Goal: Complete application form: Complete application form

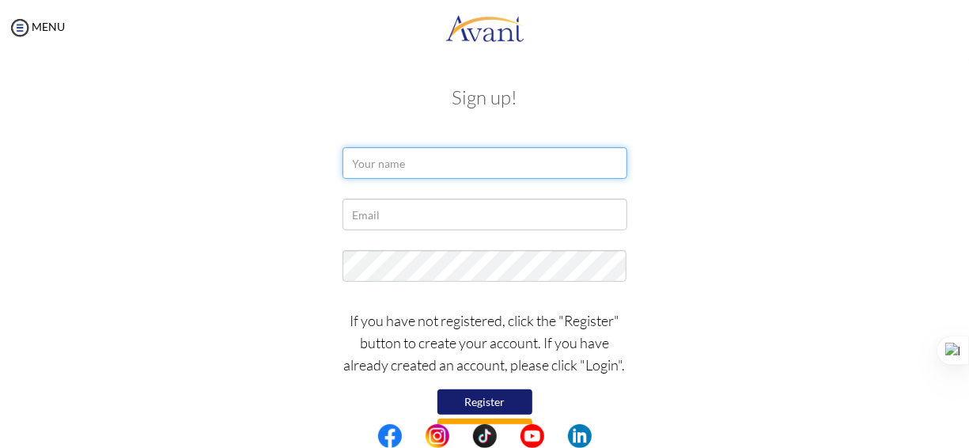
click at [387, 162] on input "text" at bounding box center [484, 163] width 285 height 32
type input "mekuriaw wuhib"
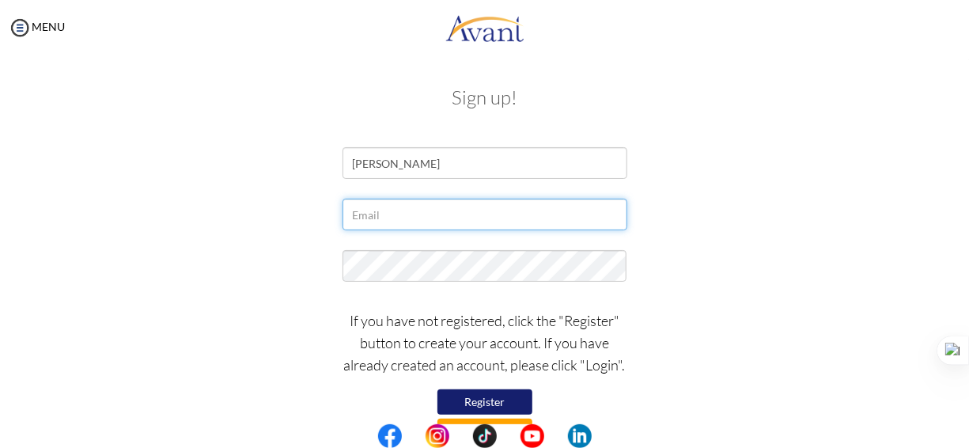
click at [379, 220] on input "text" at bounding box center [484, 215] width 285 height 32
type input "[EMAIL_ADDRESS][DOMAIN_NAME]"
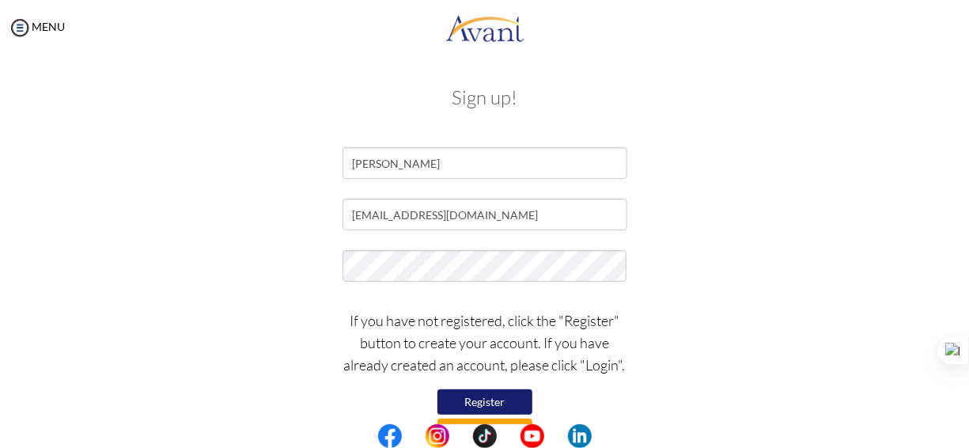
click at [490, 393] on button "Register" at bounding box center [484, 401] width 95 height 25
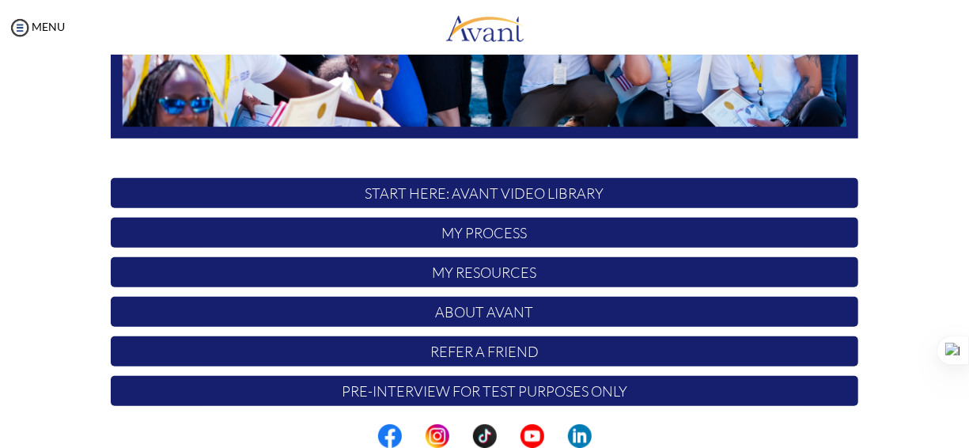
scroll to position [431, 0]
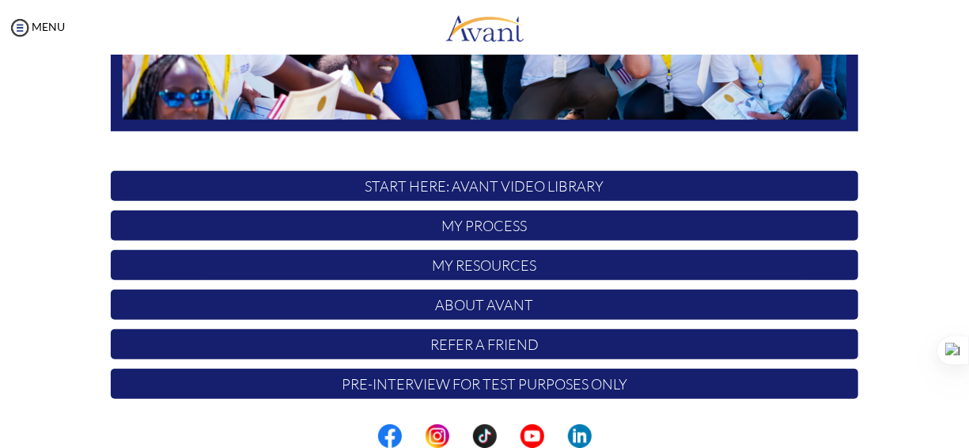
click at [502, 229] on p "My Process" at bounding box center [484, 225] width 747 height 30
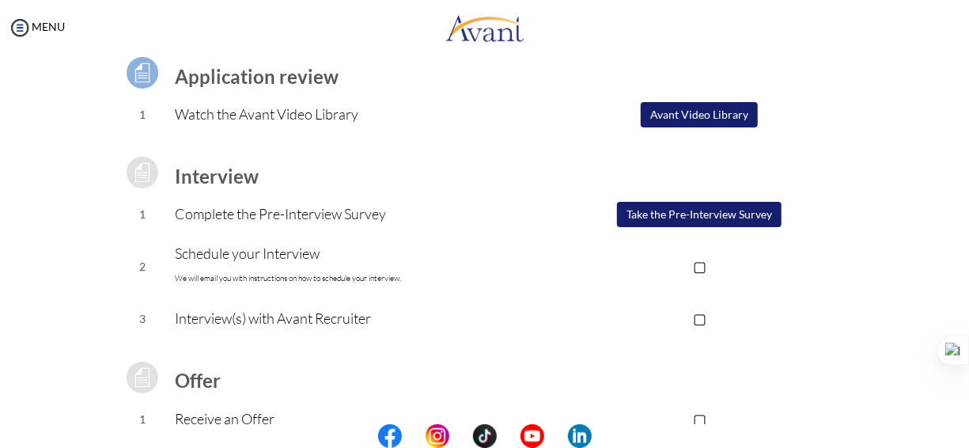
scroll to position [127, 0]
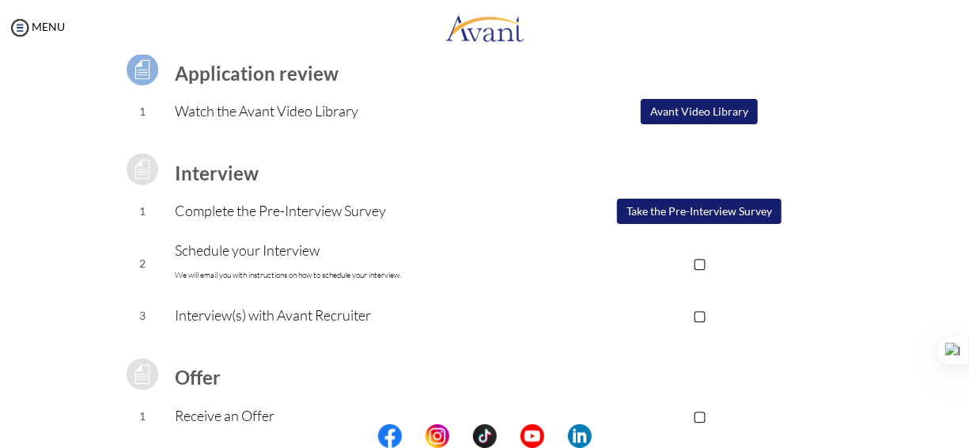
click at [705, 104] on button "Avant Video Library" at bounding box center [699, 111] width 117 height 25
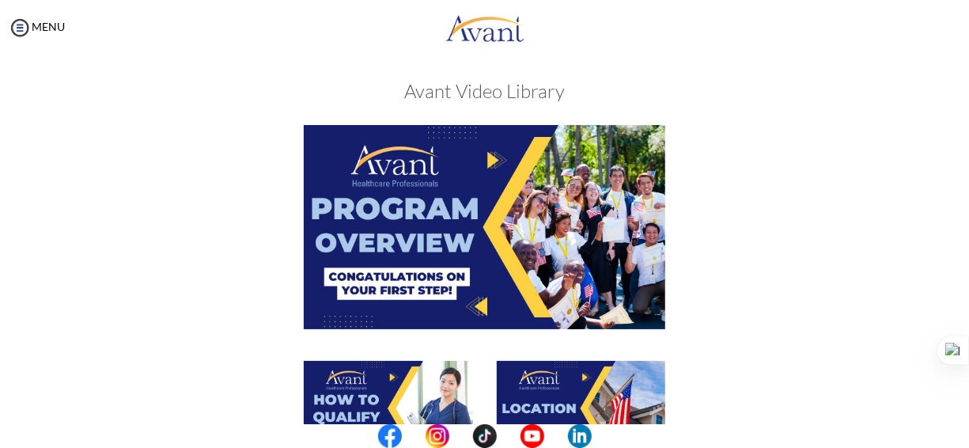
scroll to position [55, 0]
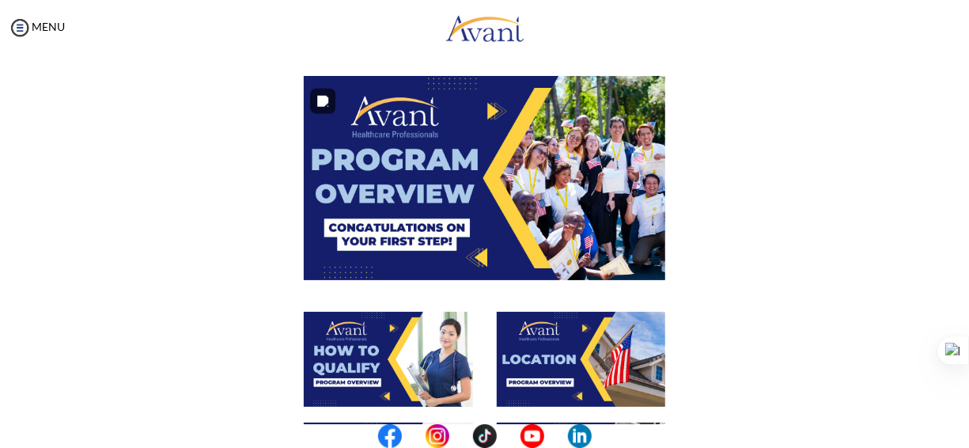
click at [486, 101] on img at bounding box center [485, 177] width 362 height 203
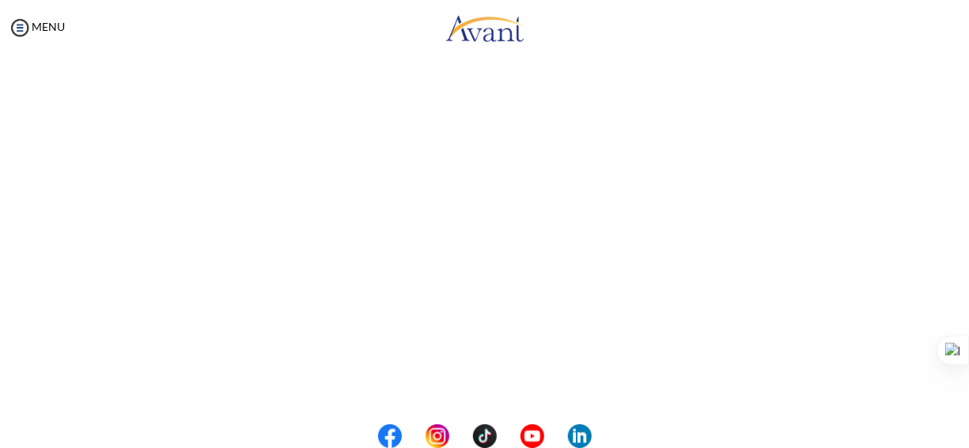
scroll to position [142, 0]
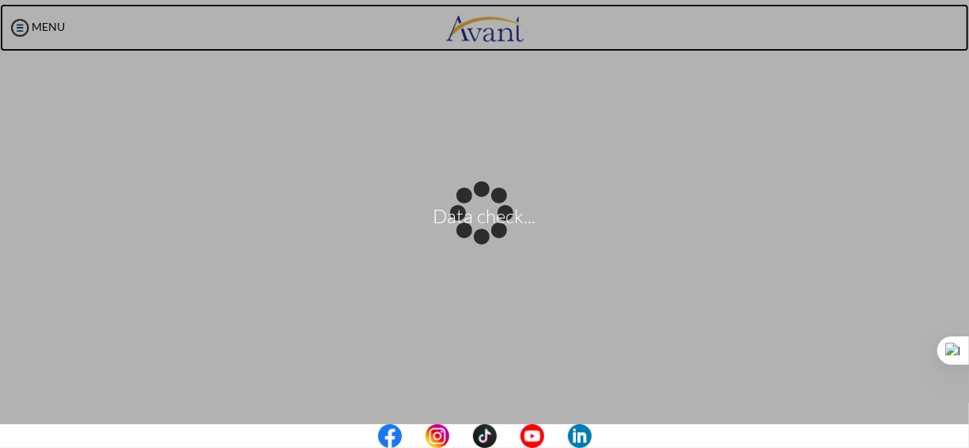
click at [741, 8] on body "Data check... Maintenance break. Please come back in 2 hours. MENU My Status Wh…" at bounding box center [484, 224] width 969 height 448
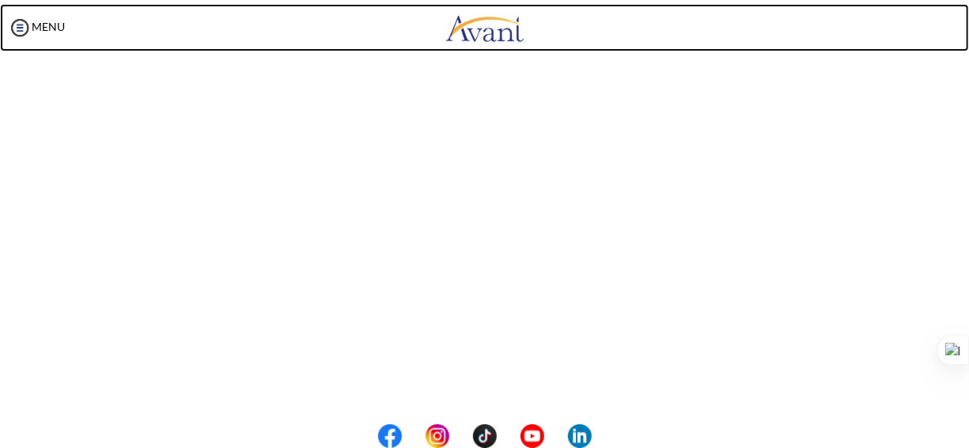
scroll to position [330, 0]
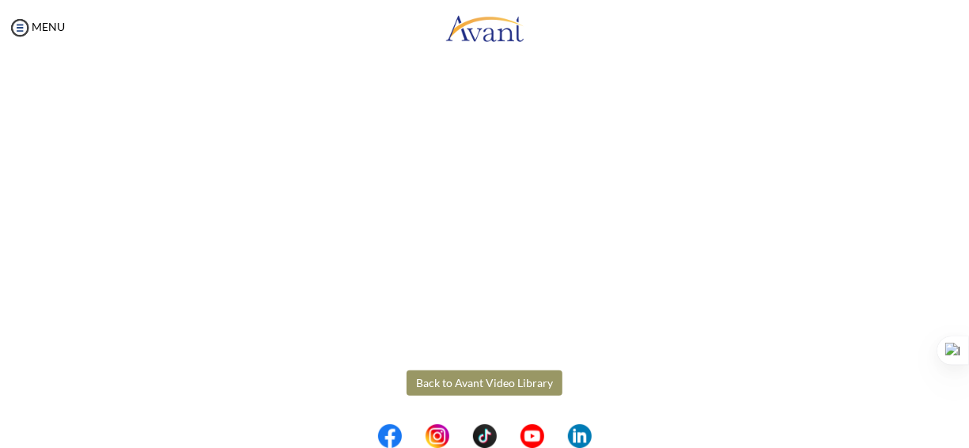
click at [472, 384] on button "Back to Avant Video Library" at bounding box center [484, 382] width 156 height 25
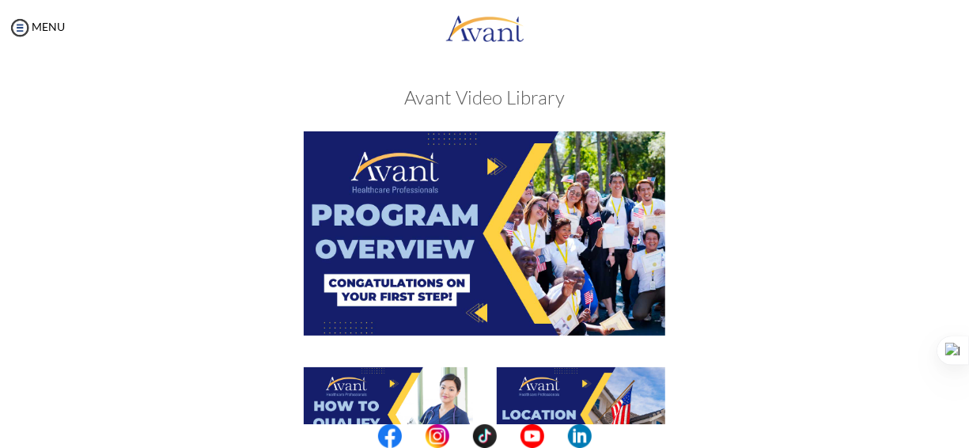
click at [459, 392] on img at bounding box center [388, 414] width 169 height 95
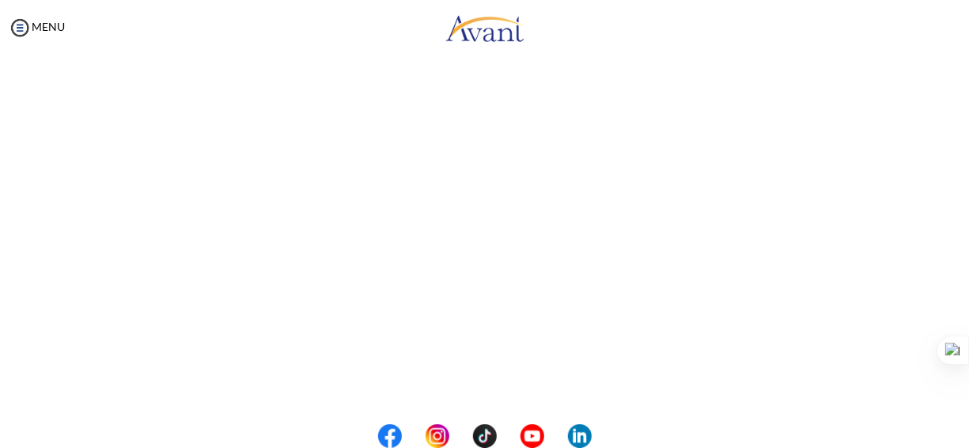
scroll to position [268, 0]
click at [962, 429] on center at bounding box center [484, 436] width 969 height 24
click at [498, 376] on button "Back to Avant Video Library" at bounding box center [484, 382] width 156 height 25
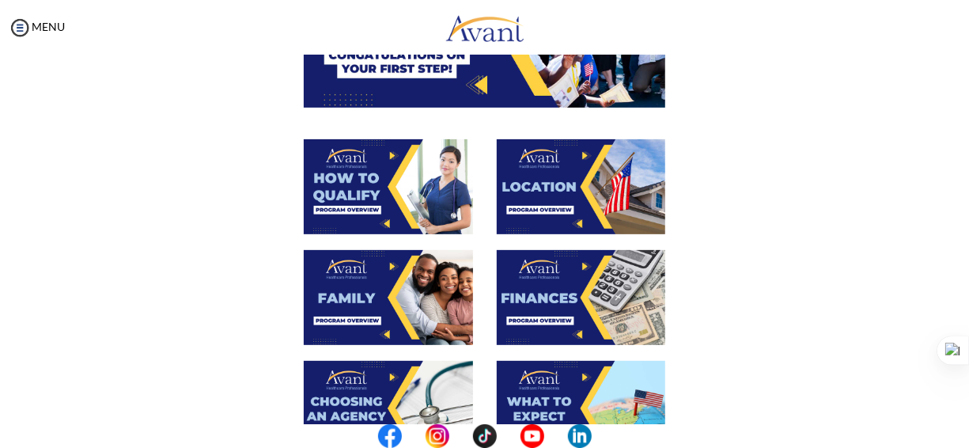
scroll to position [234, 0]
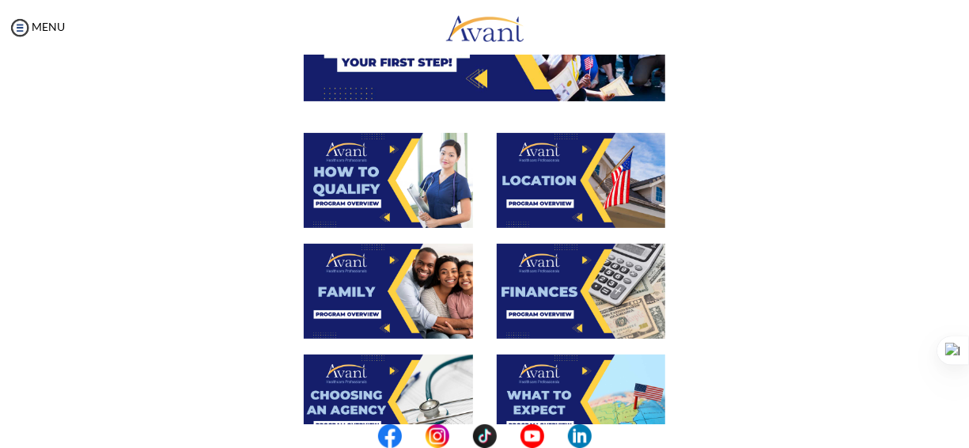
click at [613, 168] on img at bounding box center [581, 180] width 169 height 95
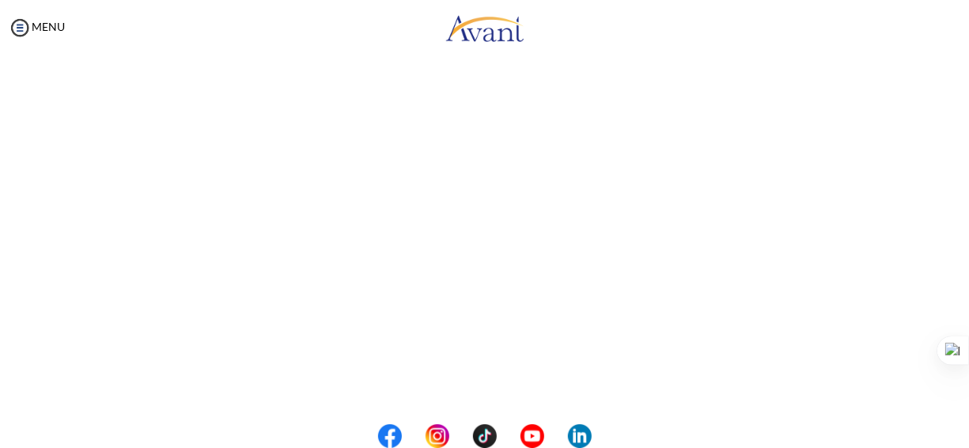
scroll to position [267, 0]
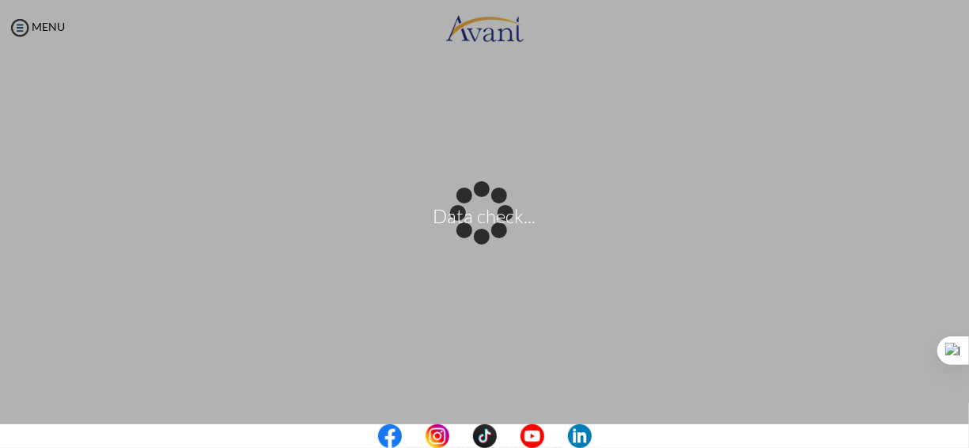
click at [964, 431] on center at bounding box center [484, 436] width 969 height 24
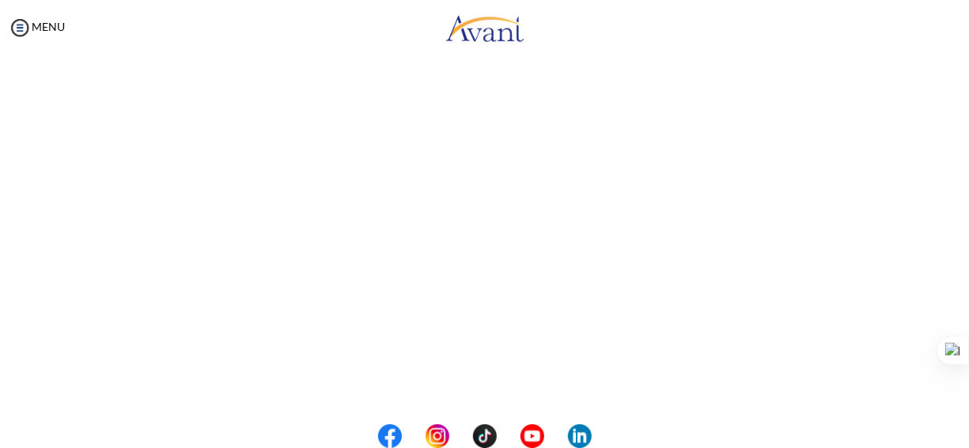
click at [965, 430] on center at bounding box center [484, 436] width 969 height 24
click at [468, 383] on button "Back to Avant Video Library" at bounding box center [484, 382] width 156 height 25
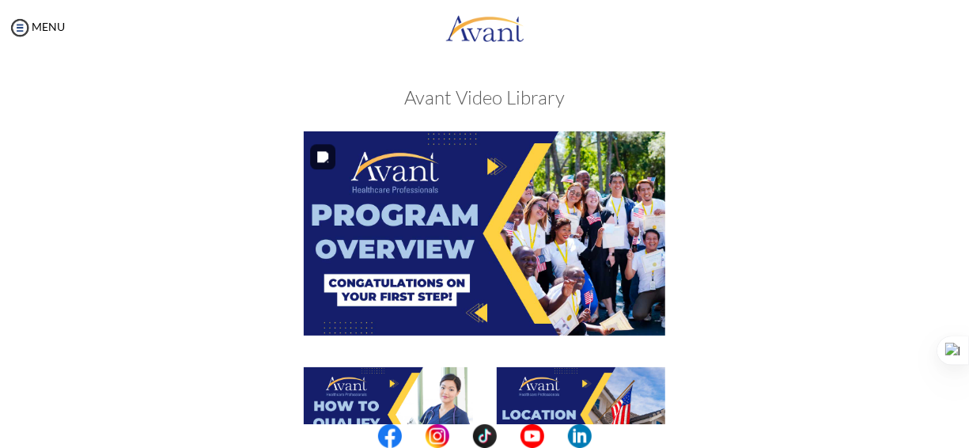
click at [580, 236] on img at bounding box center [485, 232] width 362 height 203
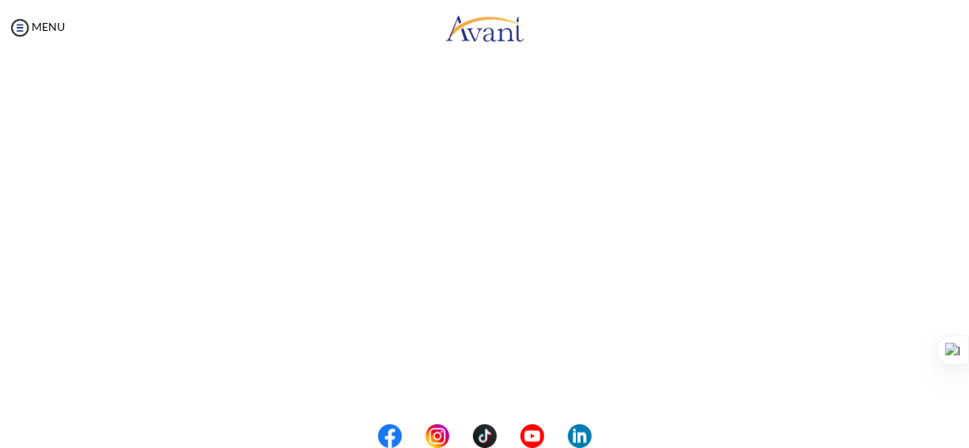
scroll to position [330, 0]
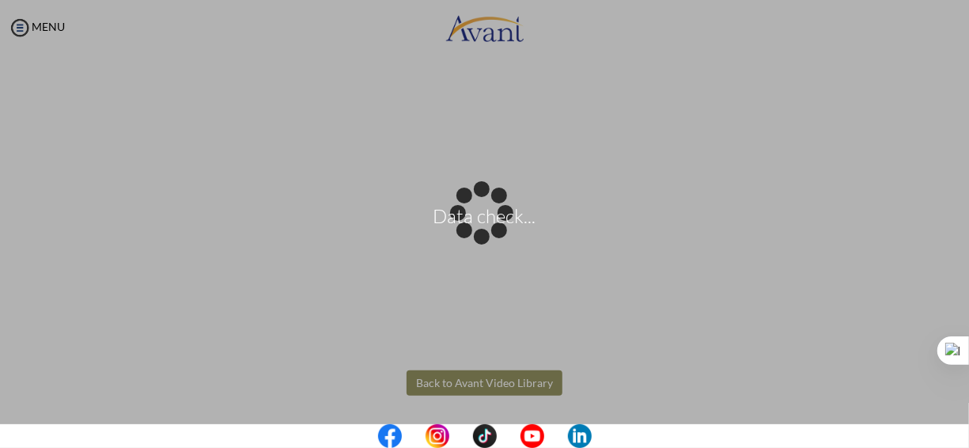
click at [504, 380] on body "Data check... Maintenance break. Please come back in 2 hours. MENU My Status Wh…" at bounding box center [484, 224] width 969 height 448
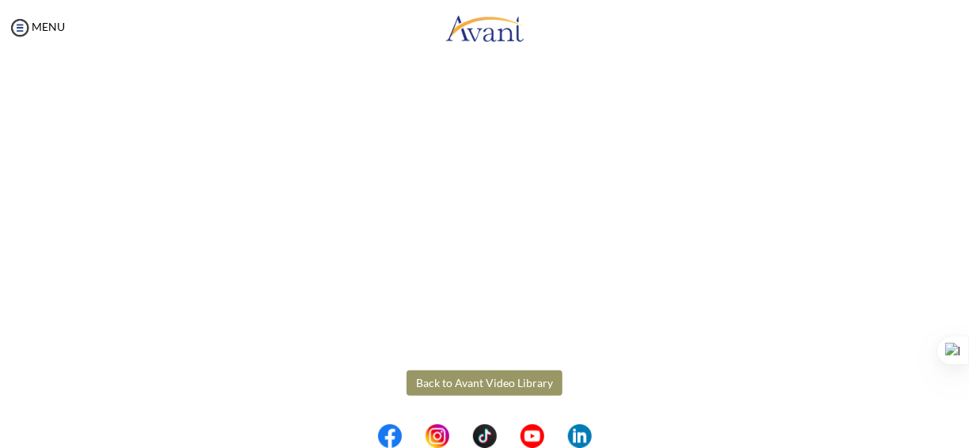
click at [479, 375] on button "Back to Avant Video Library" at bounding box center [484, 382] width 156 height 25
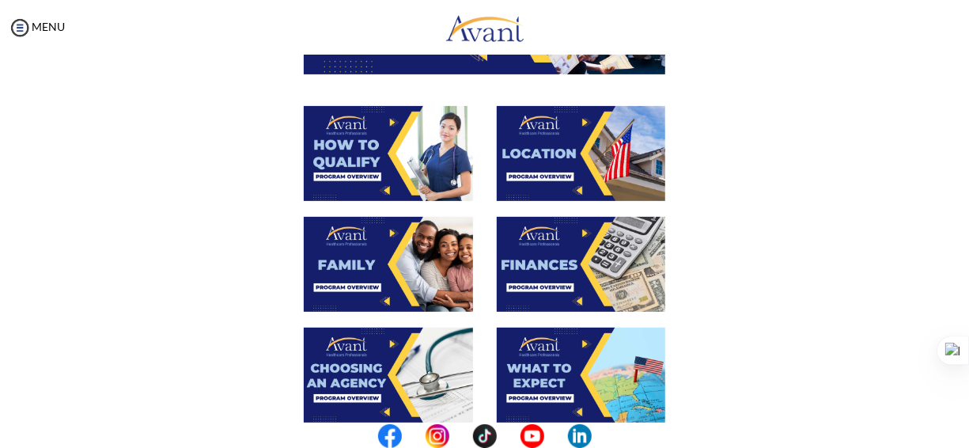
scroll to position [263, 0]
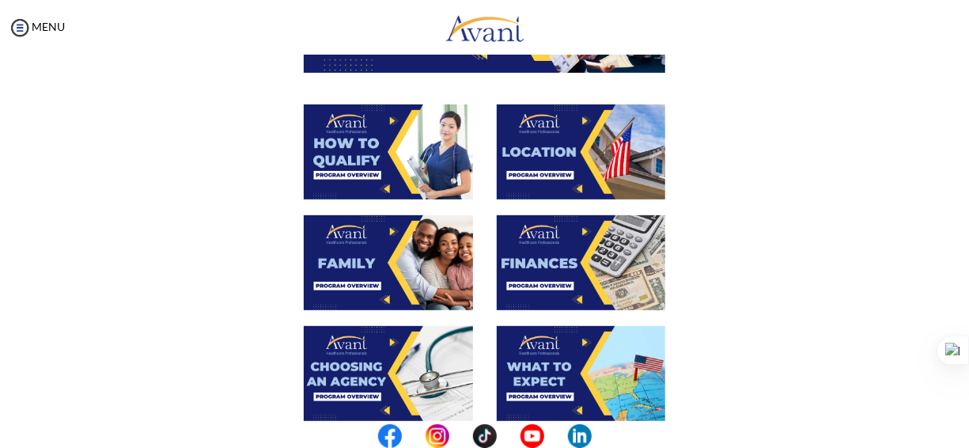
click at [372, 259] on img at bounding box center [388, 262] width 169 height 95
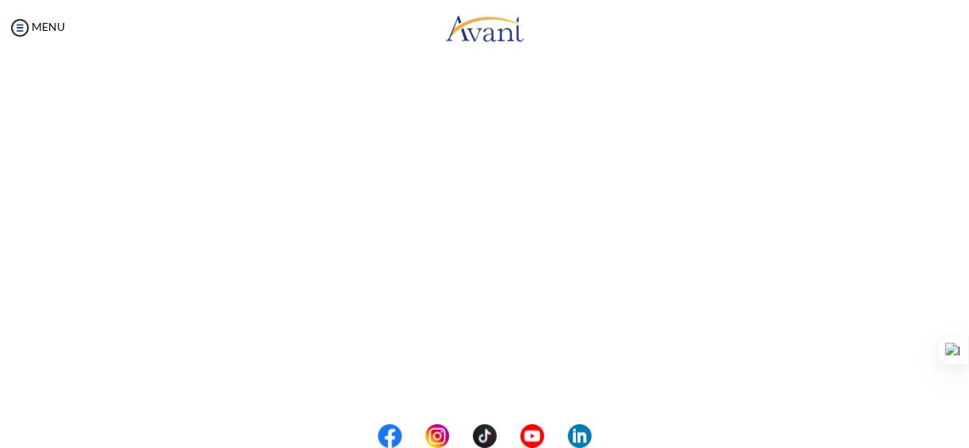
scroll to position [342, 0]
click at [966, 425] on center at bounding box center [484, 436] width 969 height 24
click at [481, 382] on button "Back to Avant Video Library" at bounding box center [484, 381] width 156 height 25
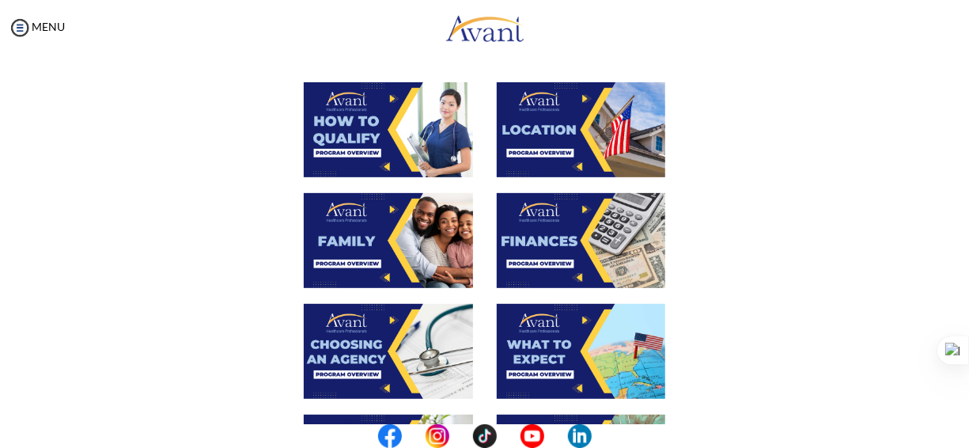
scroll to position [283, 0]
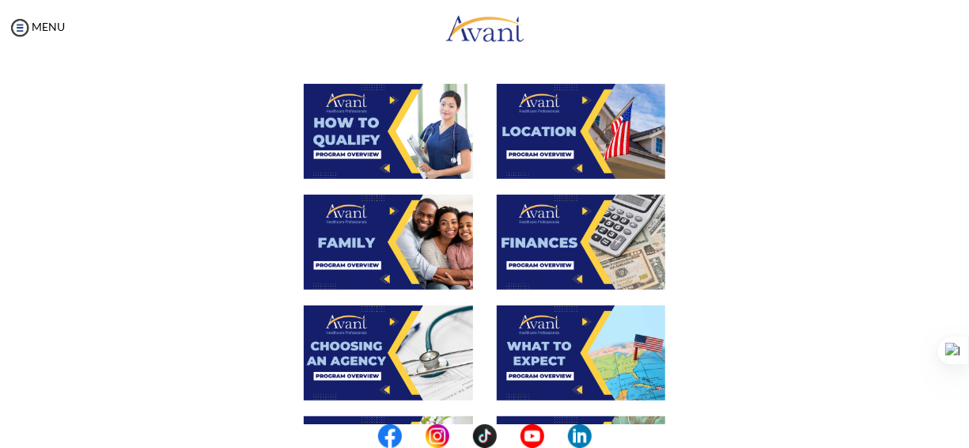
click at [567, 250] on img at bounding box center [581, 242] width 169 height 95
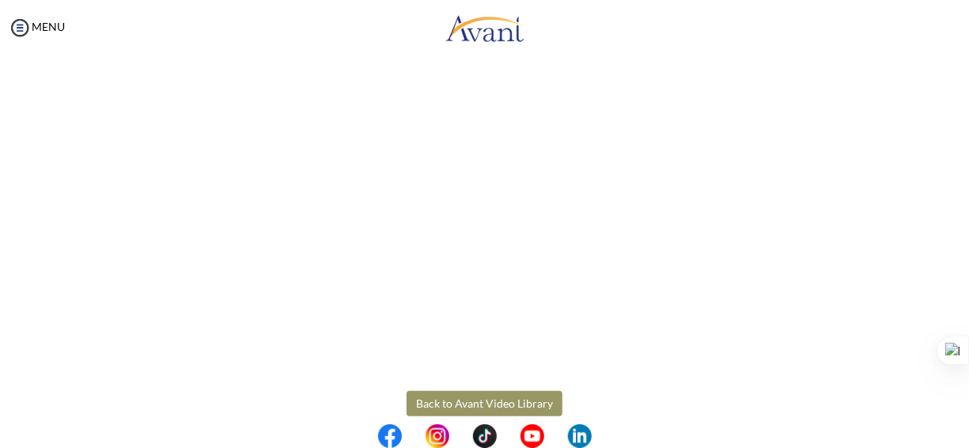
scroll to position [302, 0]
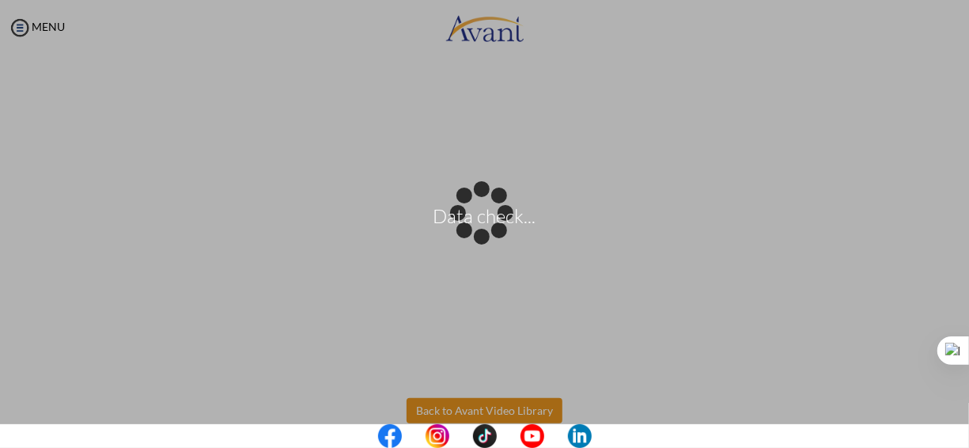
click at [517, 402] on body "Data check... Maintenance break. Please come back in 2 hours. MENU My Status Wh…" at bounding box center [484, 224] width 969 height 448
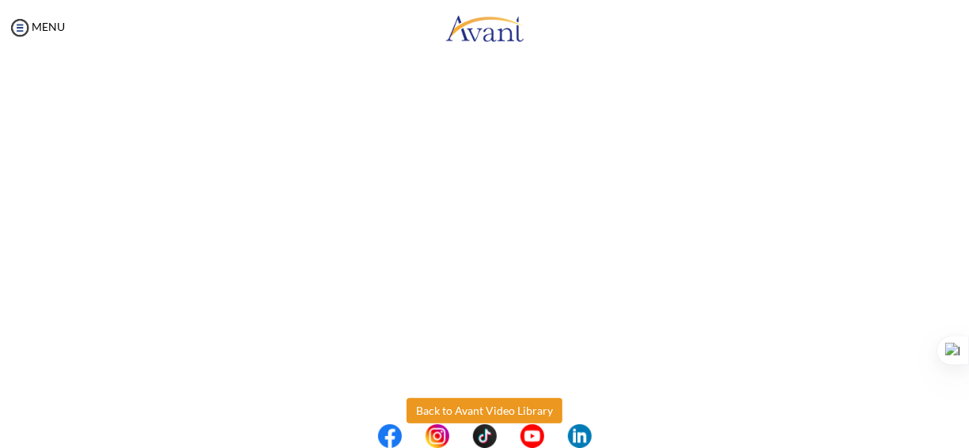
scroll to position [330, 0]
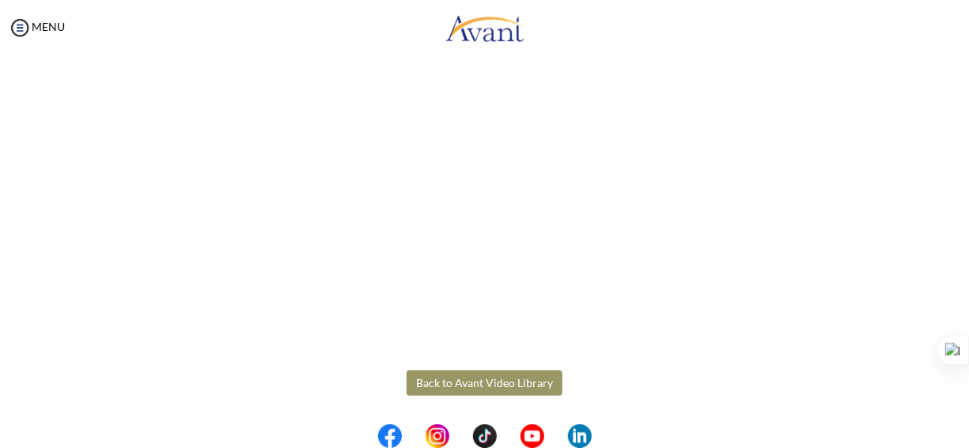
click at [510, 385] on button "Back to Avant Video Library" at bounding box center [484, 382] width 156 height 25
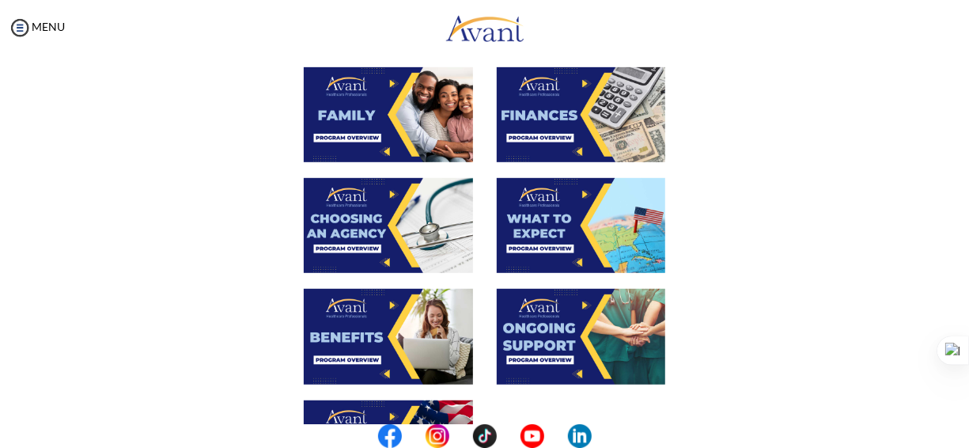
scroll to position [416, 0]
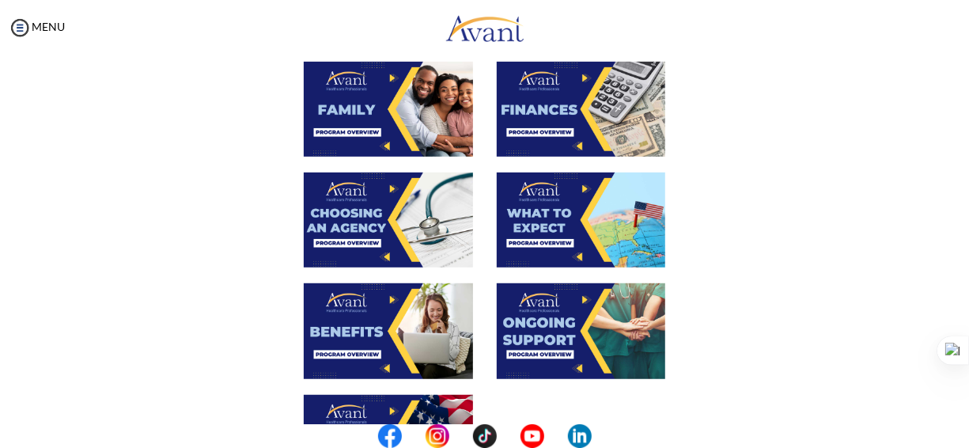
click at [355, 209] on img at bounding box center [388, 219] width 169 height 95
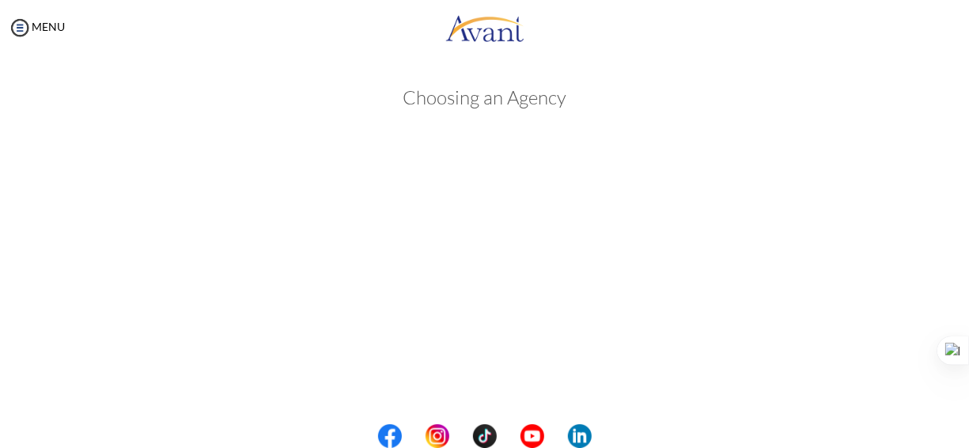
scroll to position [499, 0]
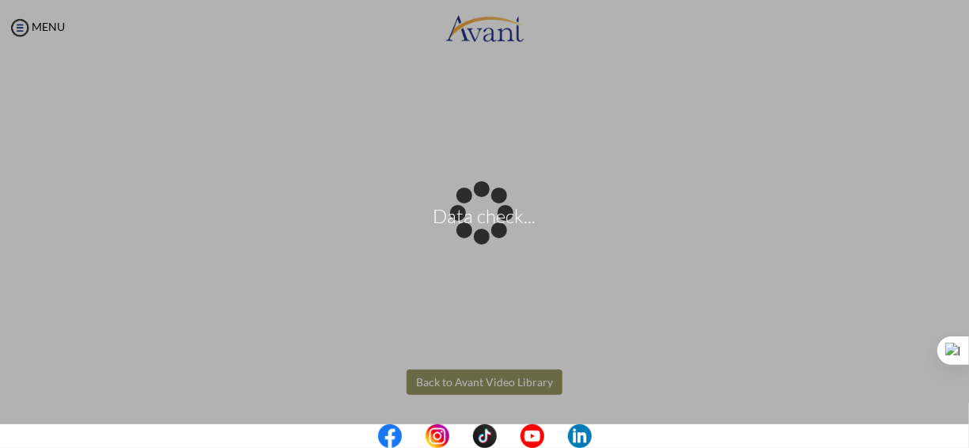
click at [480, 376] on body "Data check... Maintenance break. Please come back in 2 hours. MENU My Status Wh…" at bounding box center [484, 224] width 969 height 448
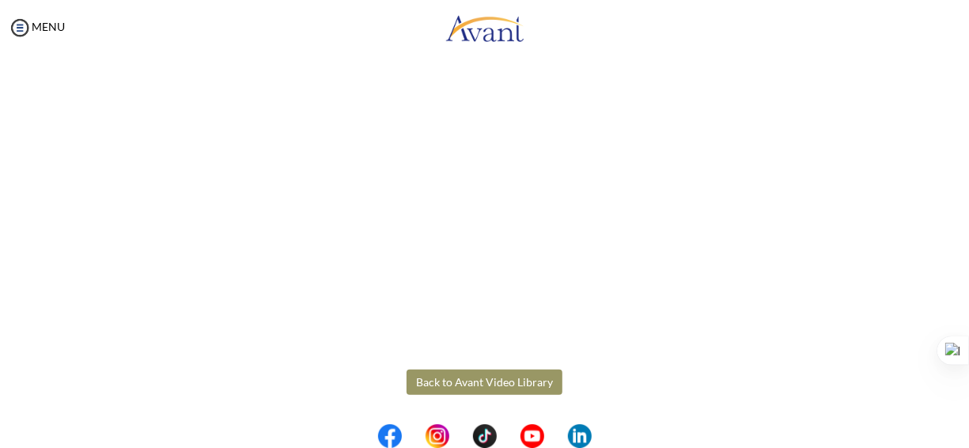
click at [480, 376] on button "Back to Avant Video Library" at bounding box center [484, 381] width 156 height 25
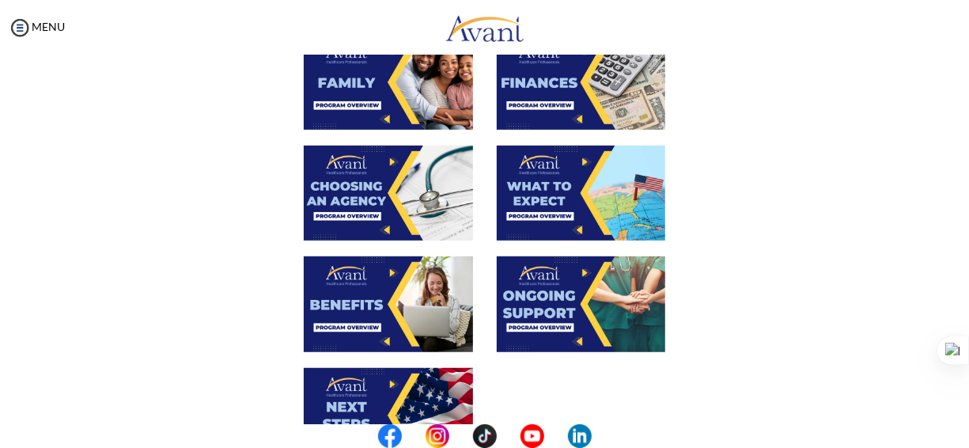
scroll to position [452, 0]
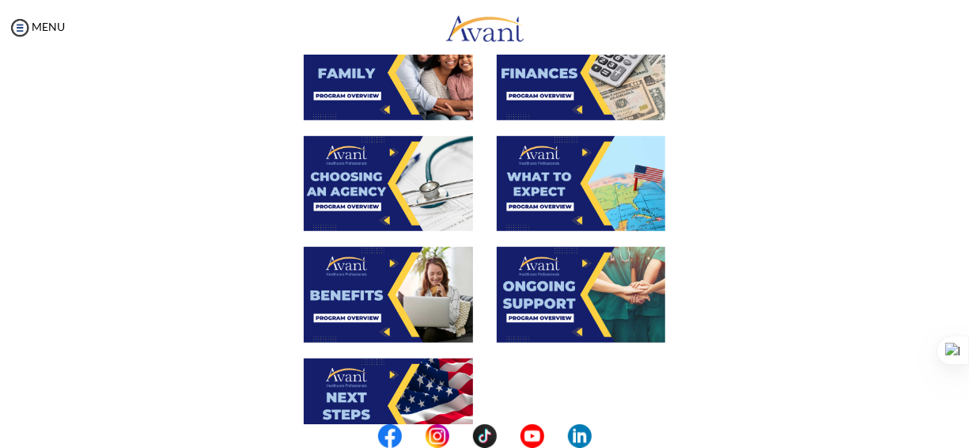
click at [523, 164] on img at bounding box center [581, 183] width 169 height 95
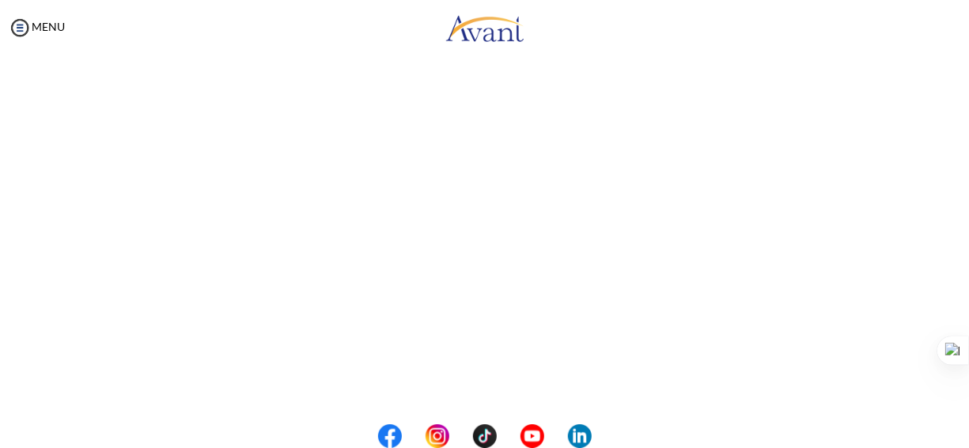
scroll to position [499, 0]
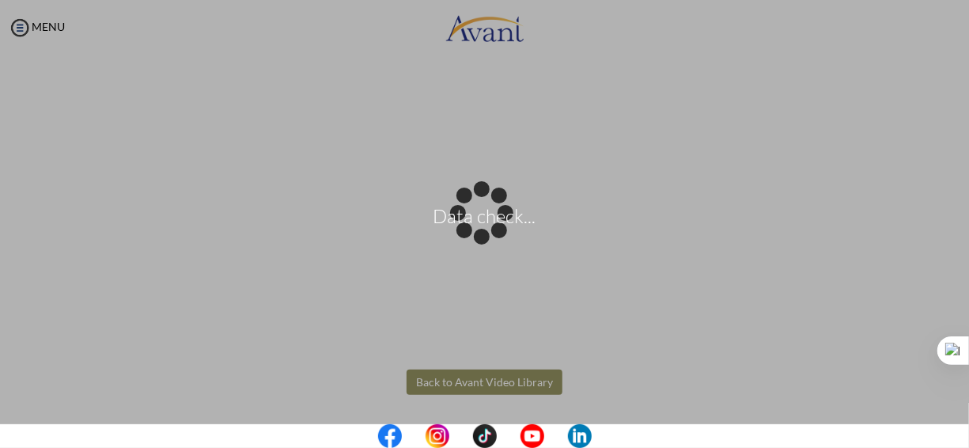
click at [477, 380] on body "Data check... Maintenance break. Please come back in 2 hours. MENU My Status Wh…" at bounding box center [484, 224] width 969 height 448
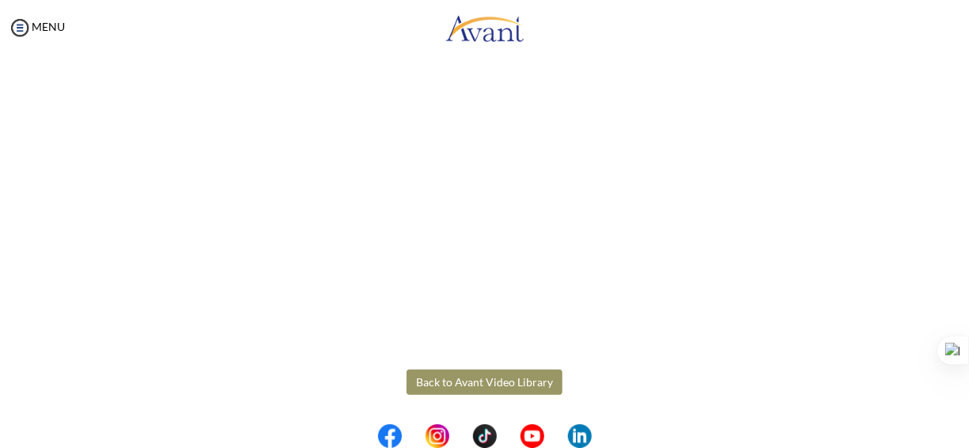
click at [471, 381] on button "Back to Avant Video Library" at bounding box center [484, 381] width 156 height 25
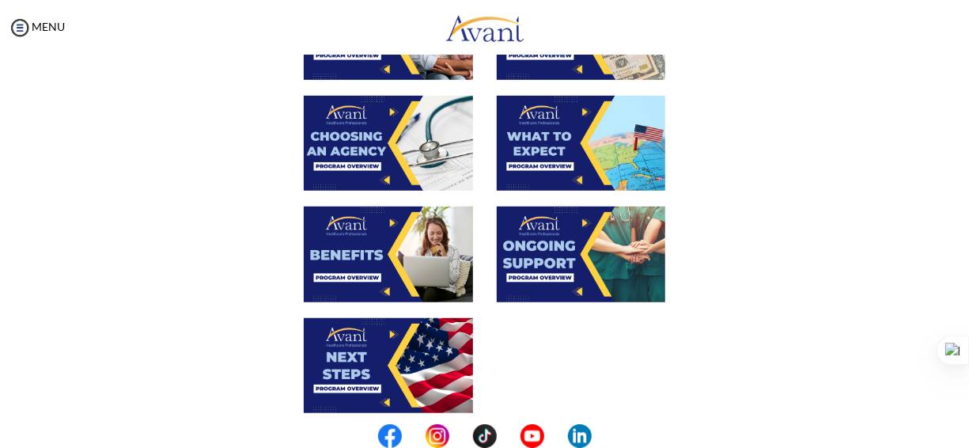
scroll to position [501, 0]
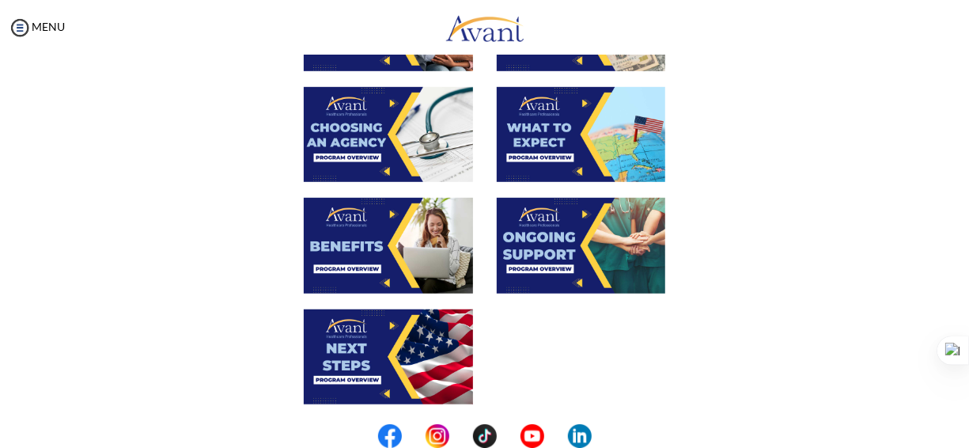
click at [353, 233] on img at bounding box center [388, 245] width 169 height 95
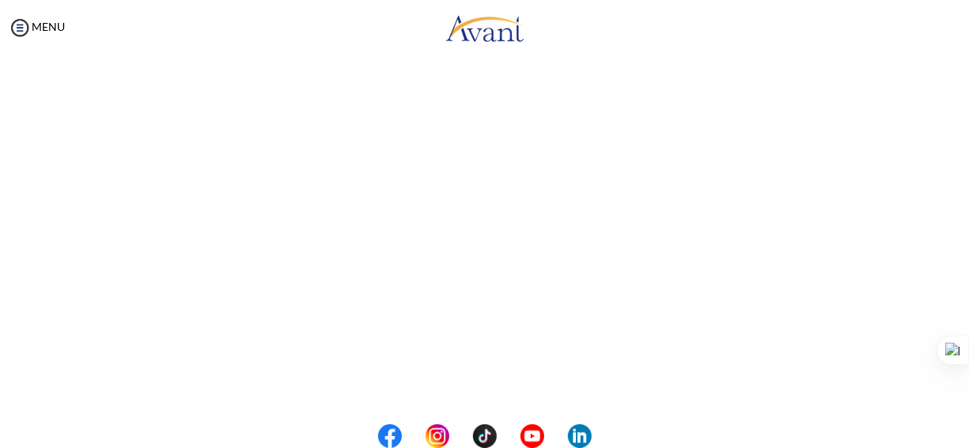
scroll to position [451, 0]
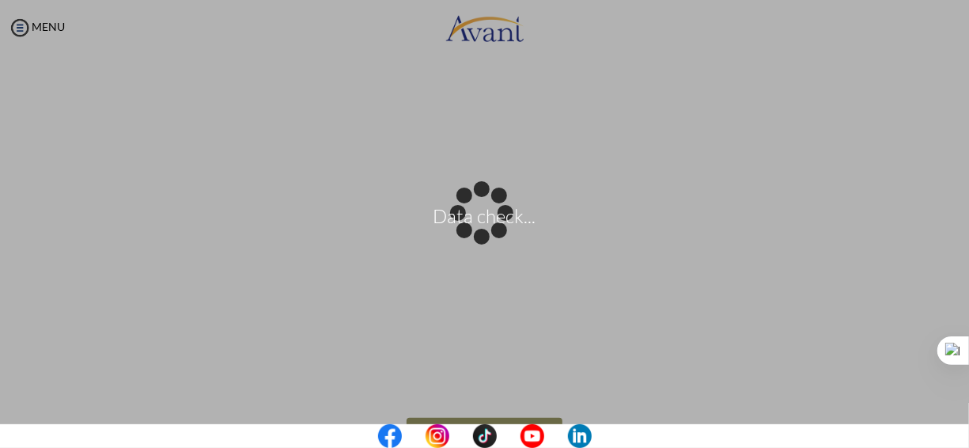
click at [955, 111] on body "Data check... Maintenance break. Please come back in 2 hours. MENU My Status Wh…" at bounding box center [484, 224] width 969 height 448
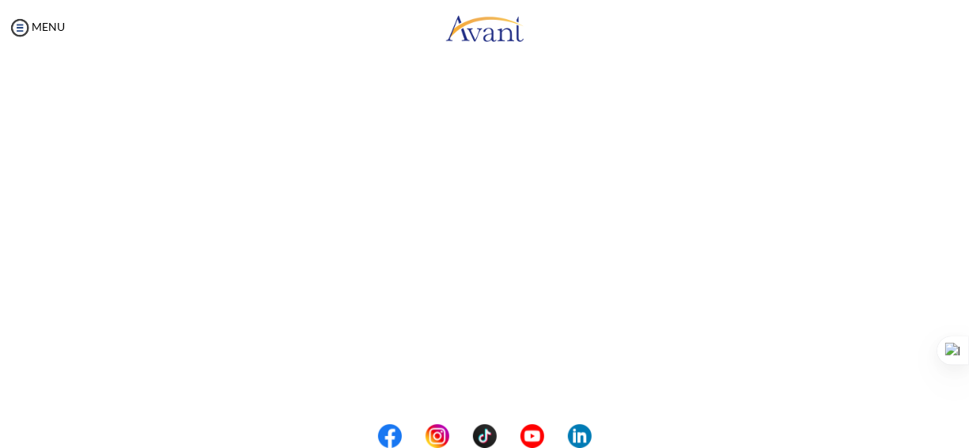
scroll to position [499, 0]
click at [491, 388] on button "Back to Avant Video Library" at bounding box center [484, 381] width 156 height 25
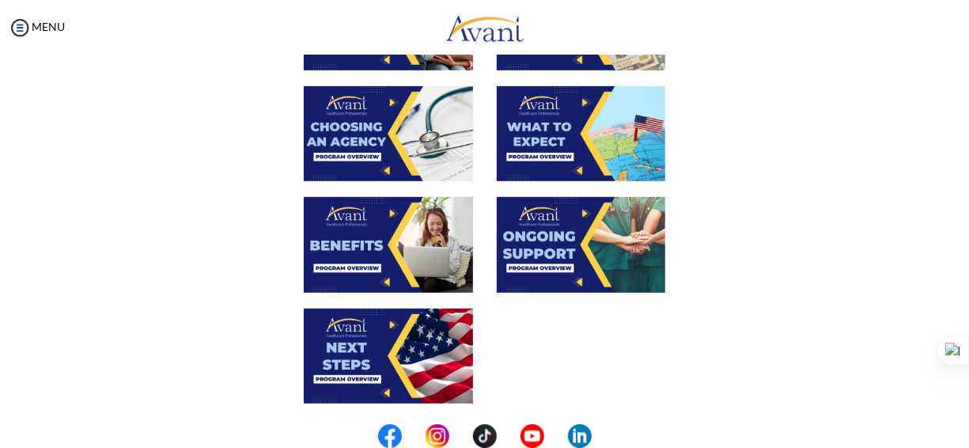
scroll to position [509, 0]
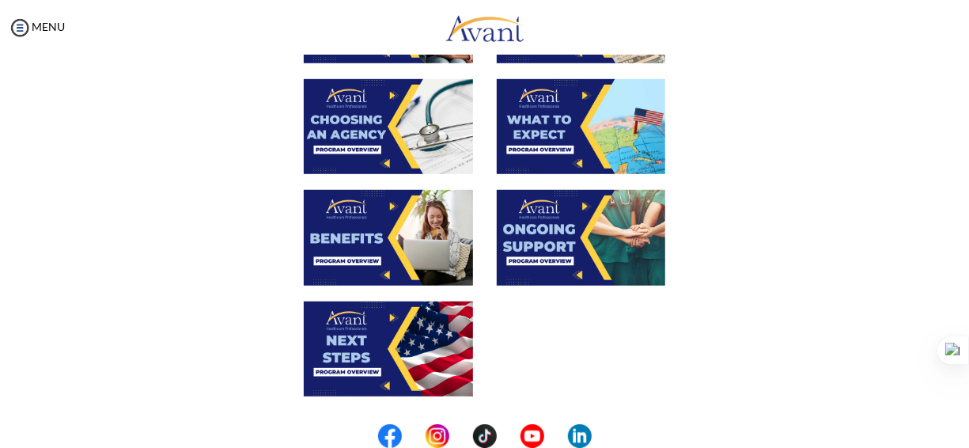
click at [559, 230] on img at bounding box center [581, 237] width 169 height 95
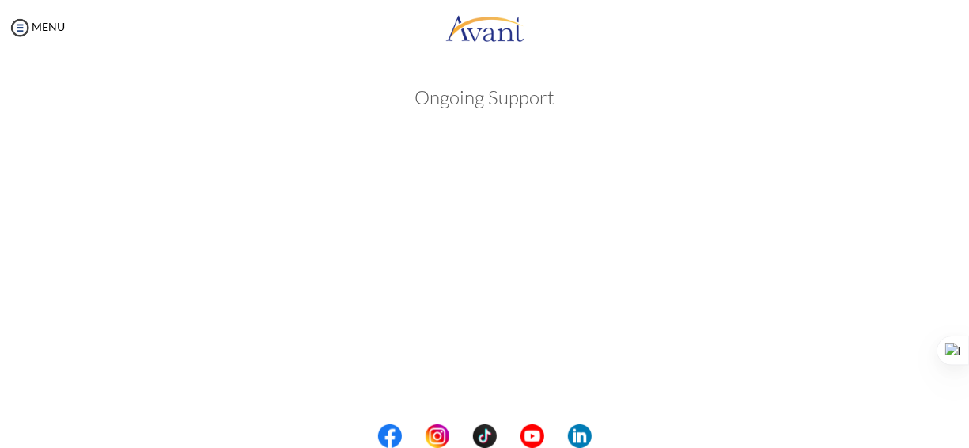
scroll to position [391, 0]
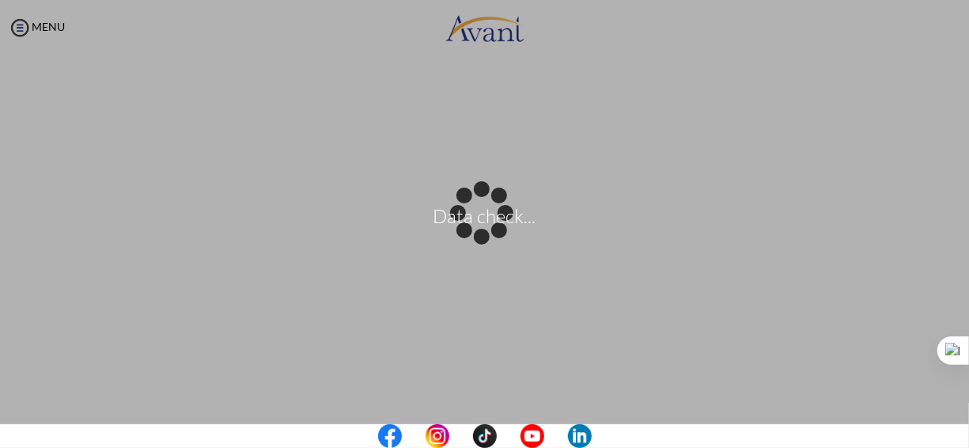
drag, startPoint x: 968, startPoint y: 217, endPoint x: 947, endPoint y: 115, distance: 104.2
click at [947, 115] on body "Data check... Maintenance break. Please come back in 2 hours. MENU My Status Wh…" at bounding box center [484, 224] width 969 height 448
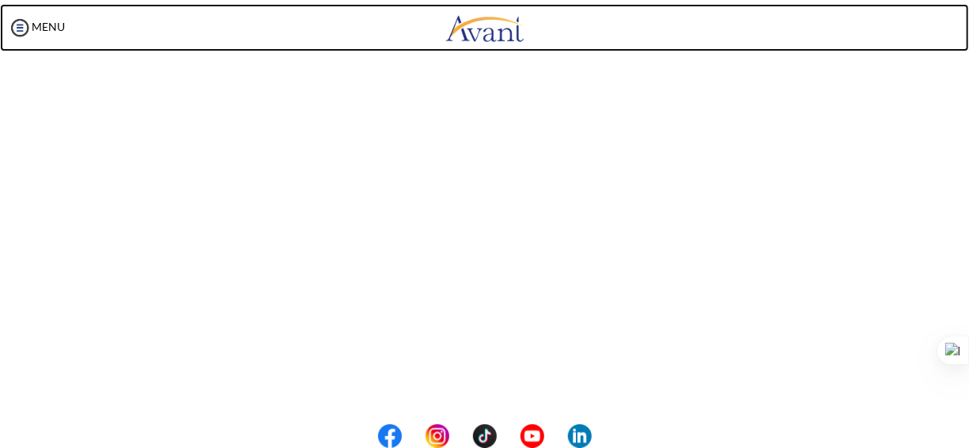
drag, startPoint x: 965, startPoint y: 259, endPoint x: 936, endPoint y: 15, distance: 245.3
click at [936, 15] on link at bounding box center [484, 27] width 969 height 47
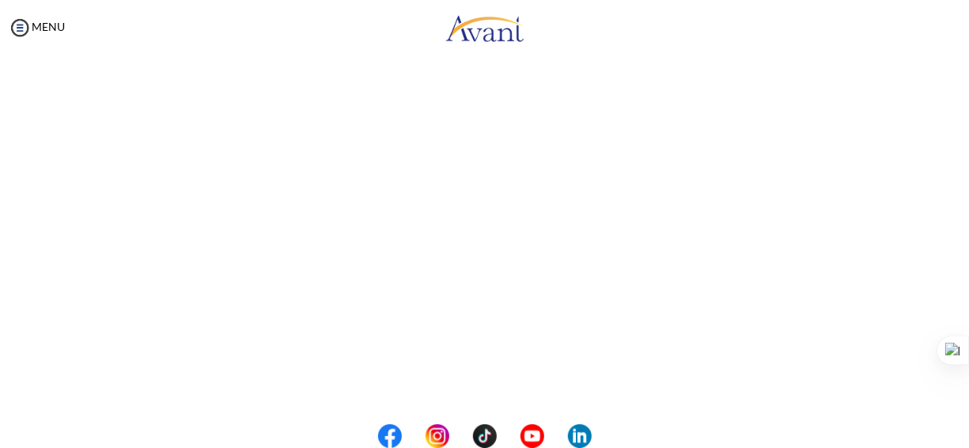
drag, startPoint x: 964, startPoint y: 259, endPoint x: 942, endPoint y: 68, distance: 191.9
click at [942, 68] on div "My Status What is the next step? We would like you to watch the introductory vi…" at bounding box center [484, 279] width 969 height 448
click at [512, 380] on button "Back to Avant Video Library" at bounding box center [484, 381] width 156 height 25
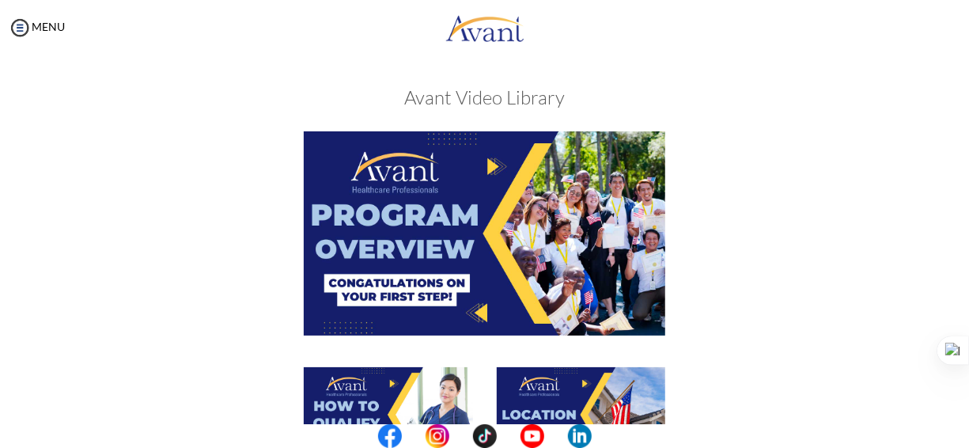
drag, startPoint x: 966, startPoint y: 238, endPoint x: 961, endPoint y: 429, distance: 191.4
click at [961, 429] on center at bounding box center [484, 436] width 969 height 24
click at [962, 429] on center at bounding box center [484, 436] width 969 height 24
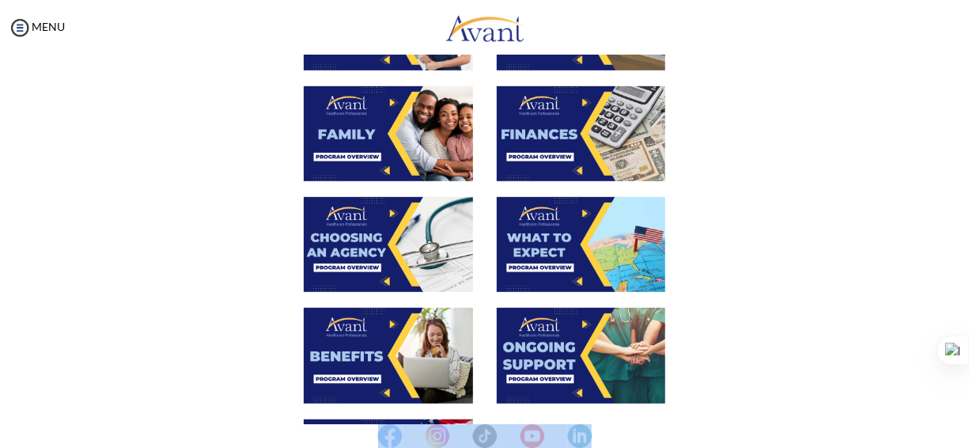
scroll to position [639, 0]
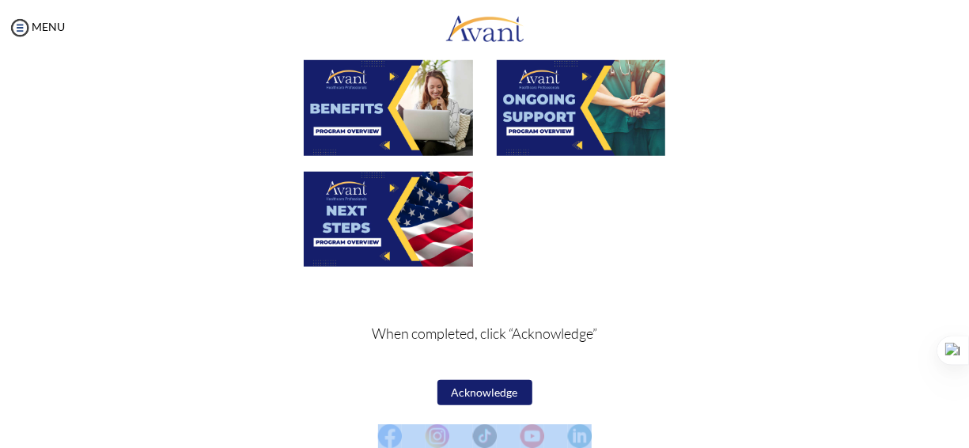
click at [358, 214] on img at bounding box center [388, 219] width 169 height 95
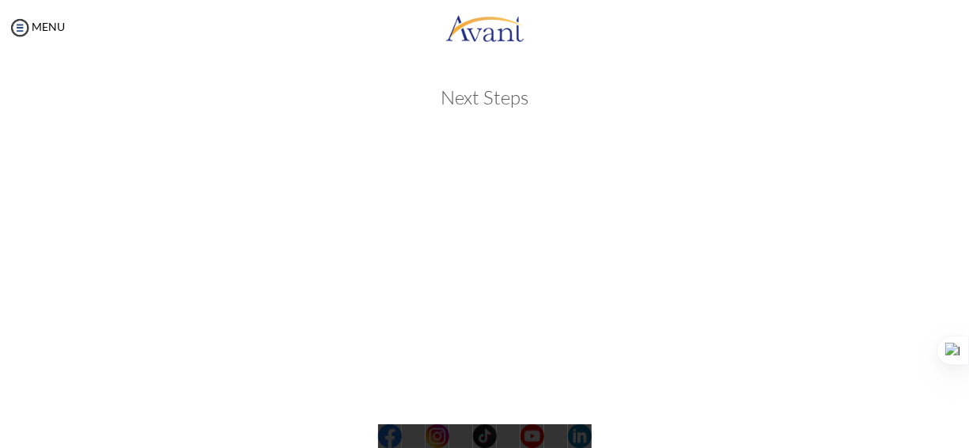
scroll to position [499, 0]
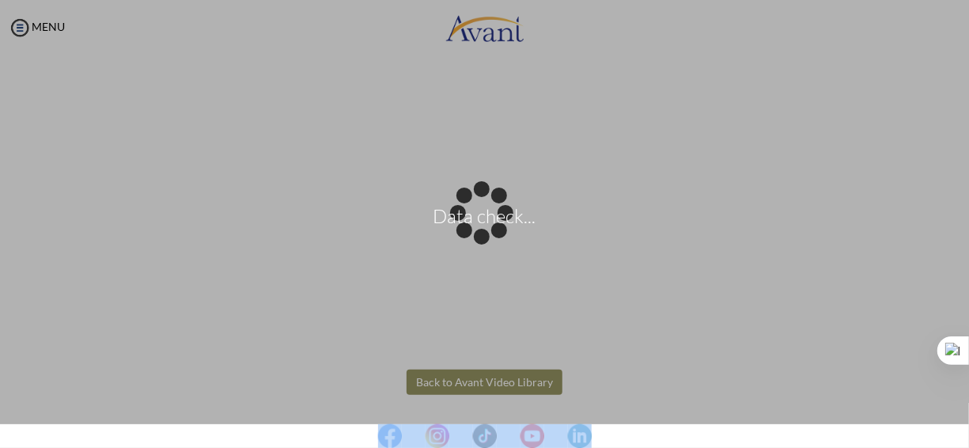
click at [493, 382] on body "Data check... Maintenance break. Please come back in 2 hours. MENU My Status Wh…" at bounding box center [484, 224] width 969 height 448
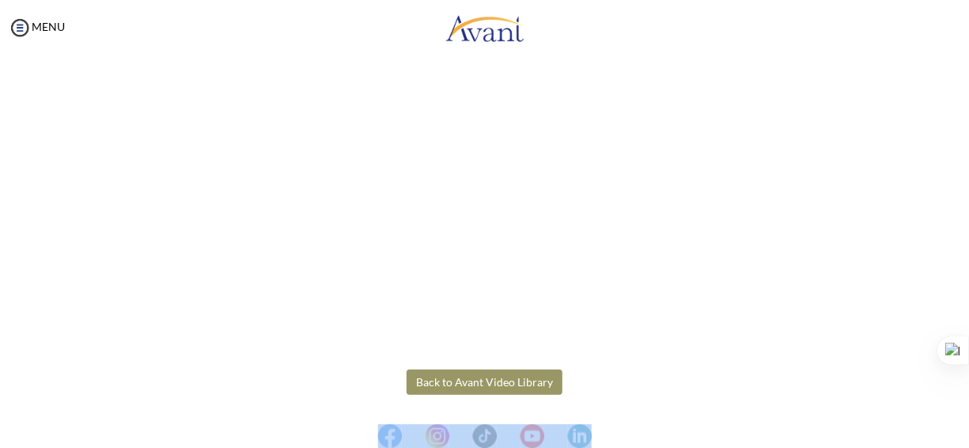
click at [493, 382] on button "Back to Avant Video Library" at bounding box center [484, 381] width 156 height 25
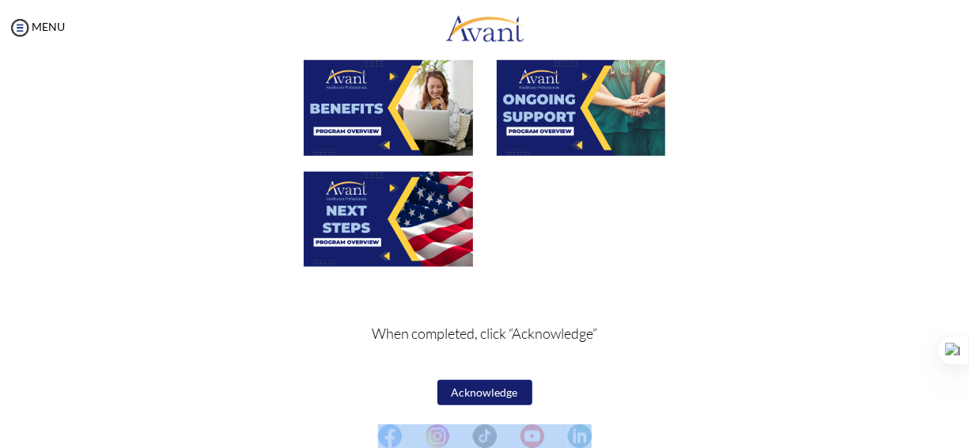
scroll to position [639, 0]
click at [478, 393] on button "Acknowledge" at bounding box center [484, 392] width 95 height 25
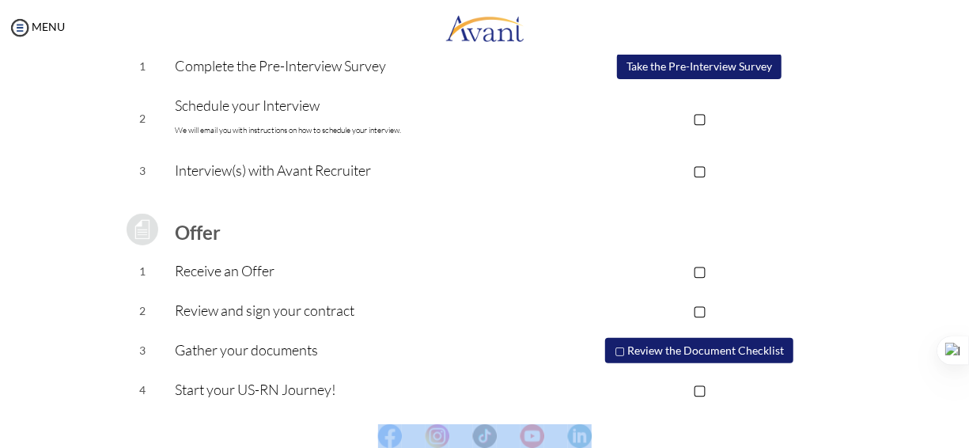
scroll to position [0, 0]
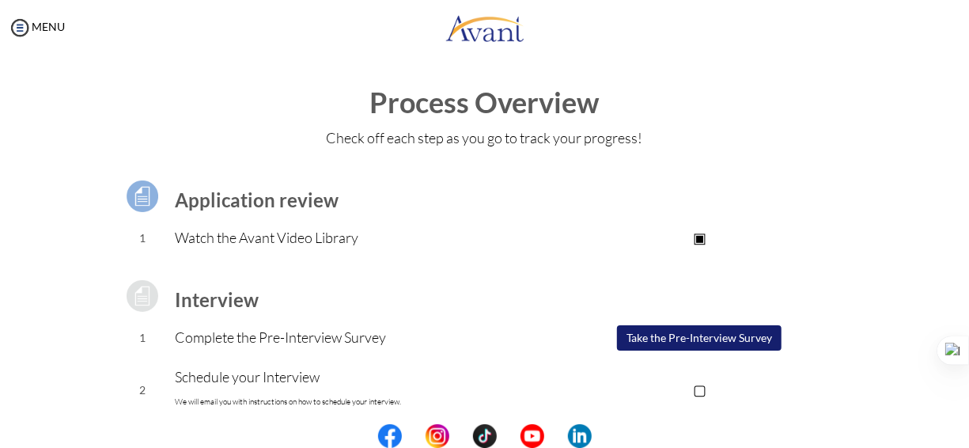
click at [400, 286] on td "Interview" at bounding box center [358, 296] width 366 height 44
click at [696, 343] on button "Take the Pre-Interview Survey" at bounding box center [699, 337] width 164 height 25
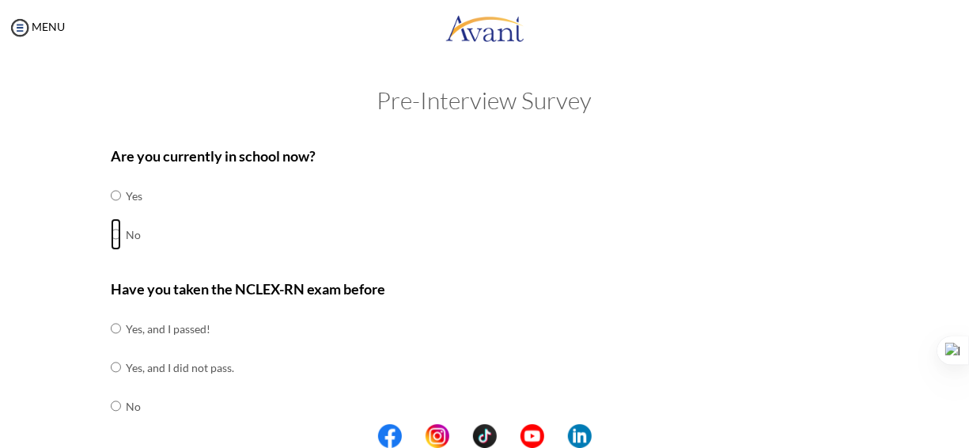
click at [111, 231] on input "radio" at bounding box center [116, 234] width 10 height 32
radio input "true"
click at [111, 406] on input "radio" at bounding box center [116, 406] width 10 height 32
radio input "true"
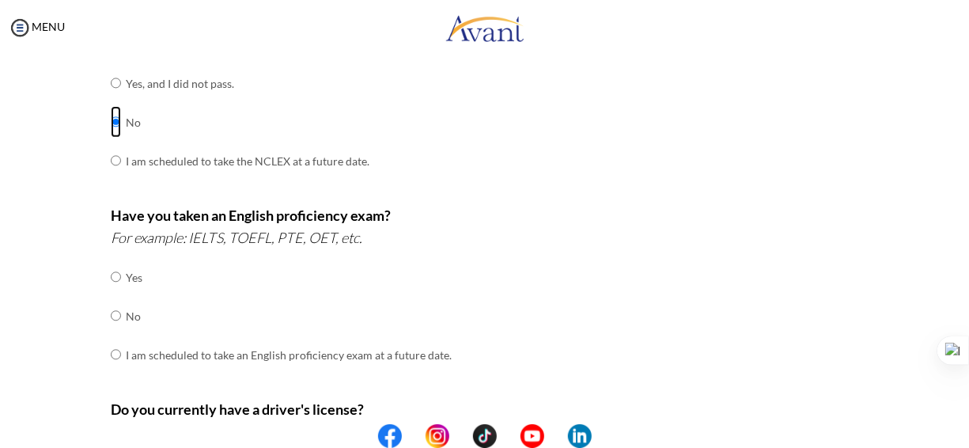
scroll to position [301, 0]
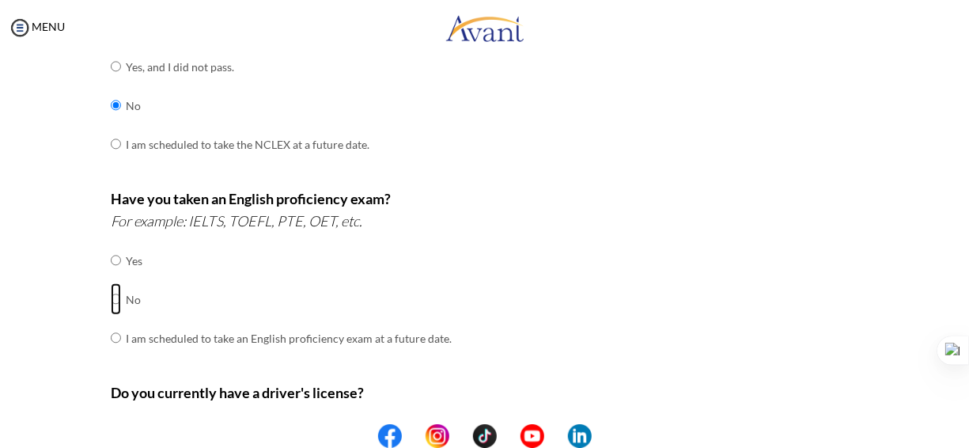
click at [111, 293] on input "radio" at bounding box center [116, 299] width 10 height 32
radio input "true"
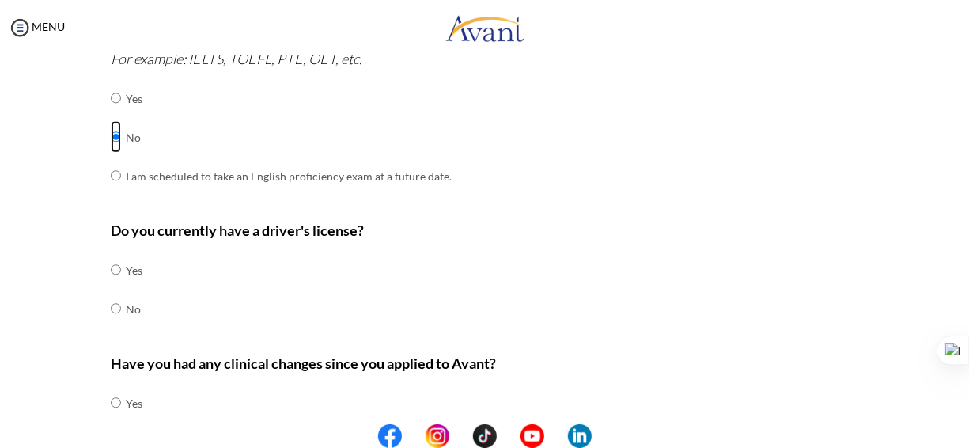
scroll to position [475, 0]
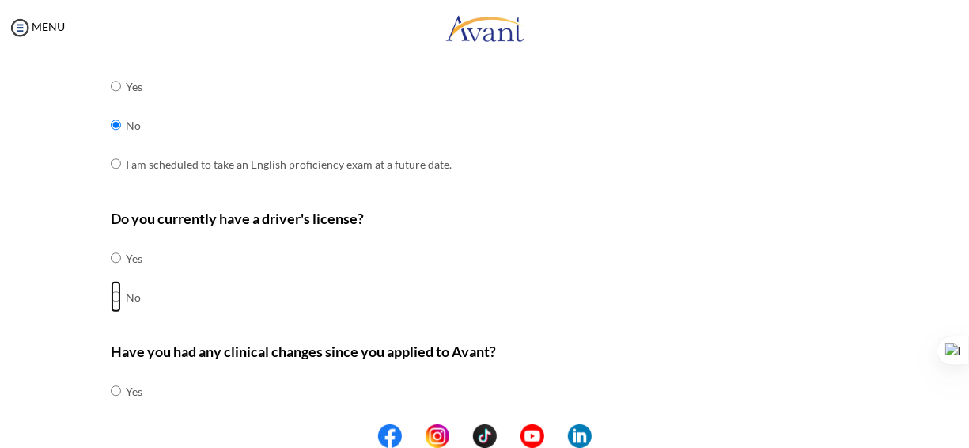
click at [112, 295] on input "radio" at bounding box center [116, 297] width 10 height 32
radio input "true"
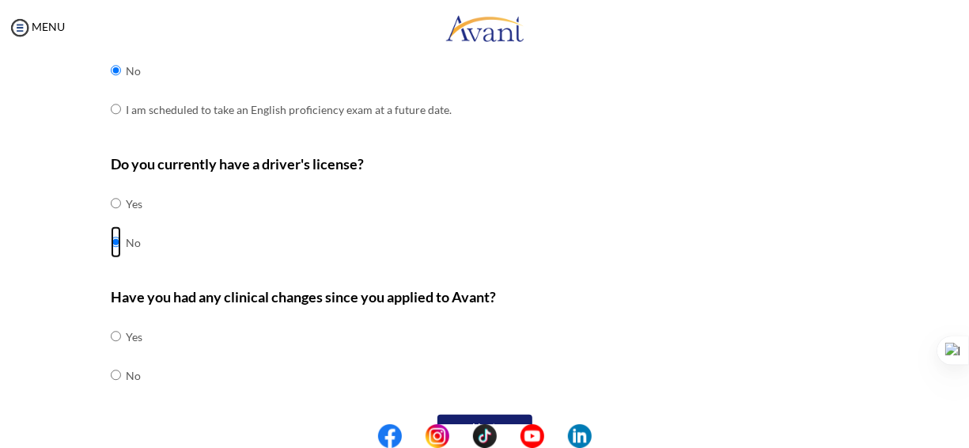
scroll to position [531, 0]
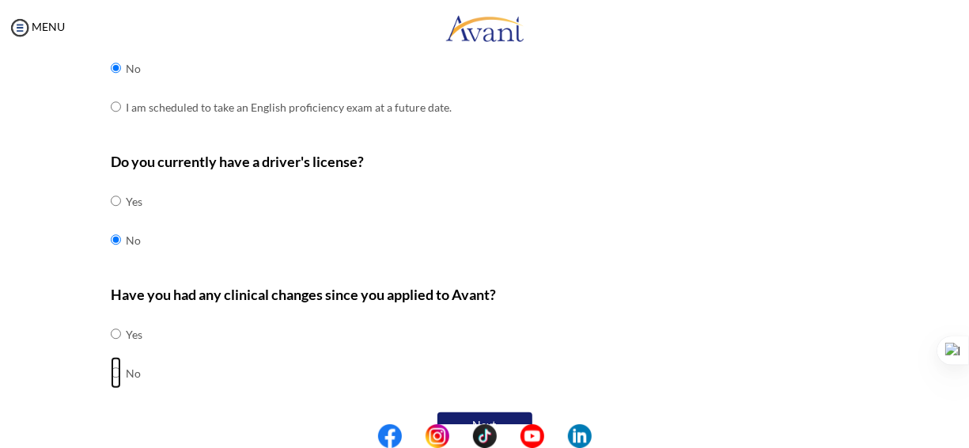
click at [111, 365] on input "radio" at bounding box center [116, 373] width 10 height 32
radio input "true"
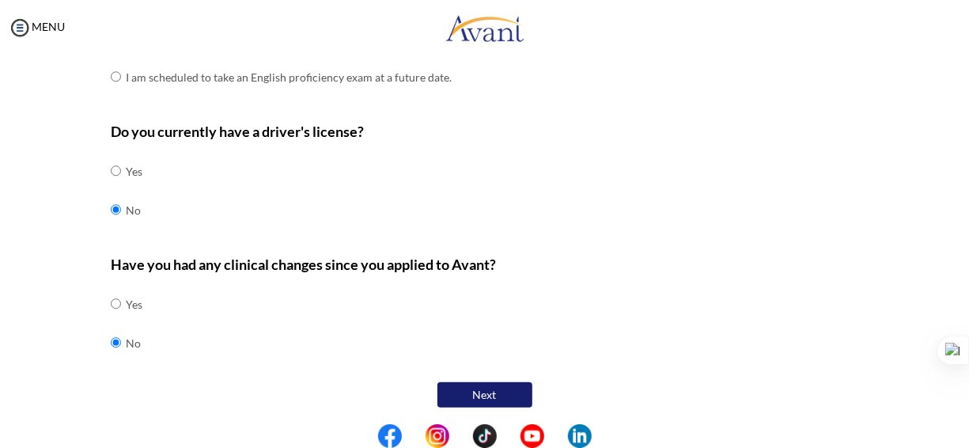
click at [486, 383] on button "Next" at bounding box center [484, 394] width 95 height 25
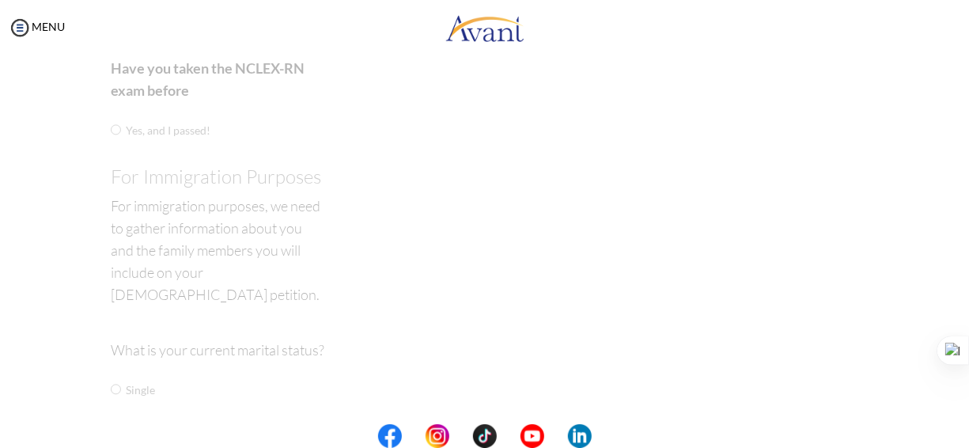
scroll to position [32, 0]
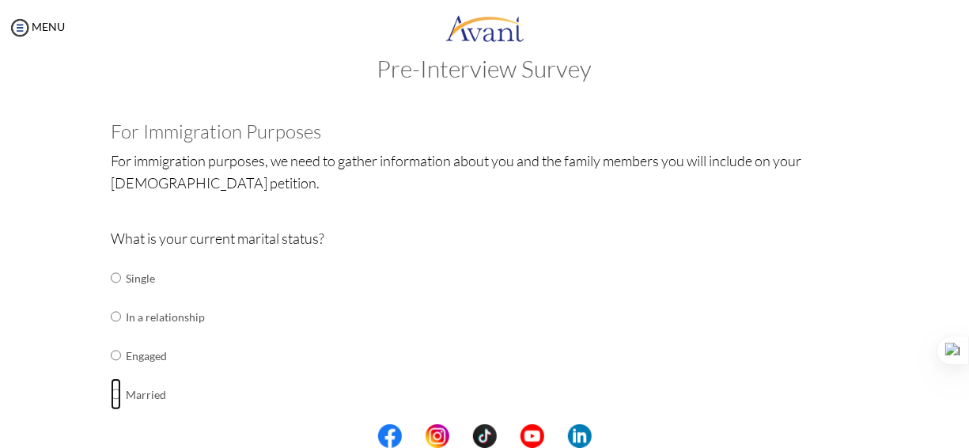
click at [111, 395] on input "radio" at bounding box center [116, 394] width 10 height 32
radio input "true"
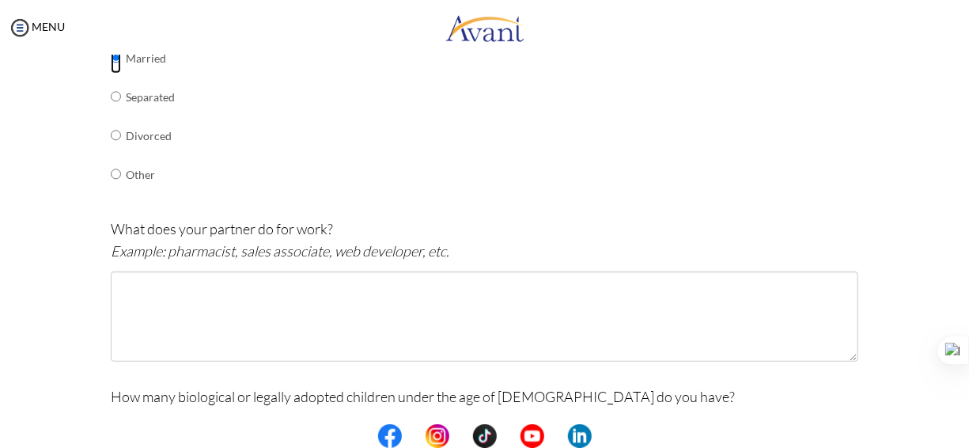
scroll to position [382, 0]
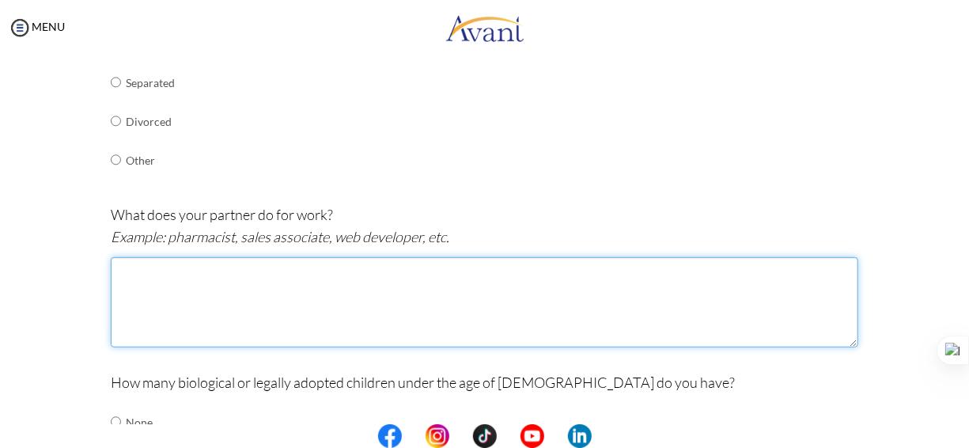
click at [162, 277] on textarea at bounding box center [484, 302] width 747 height 90
click at [117, 272] on textarea "accountant" at bounding box center [484, 302] width 747 height 90
click at [119, 269] on textarea "accountant" at bounding box center [484, 302] width 747 height 90
click at [208, 282] on textarea "Accountant" at bounding box center [484, 302] width 747 height 90
type textarea "Accountant"
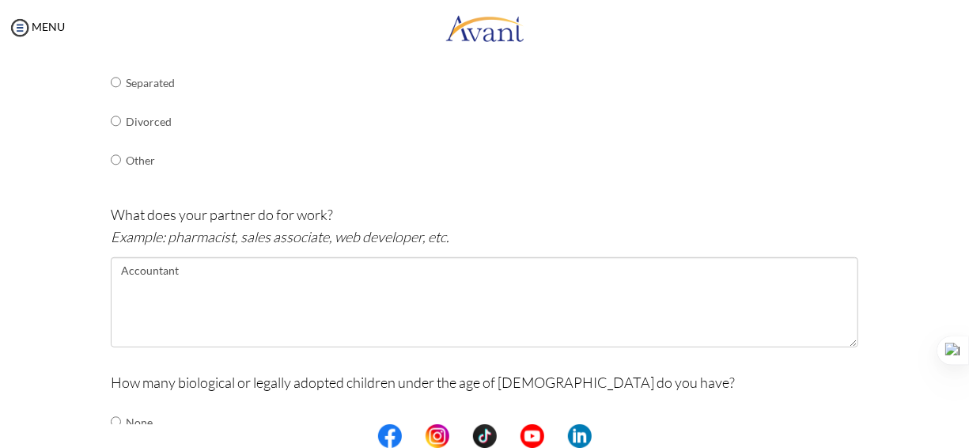
click at [554, 378] on p "How many biological or legally adopted children under the age of [DEMOGRAPHIC_D…" at bounding box center [484, 382] width 747 height 22
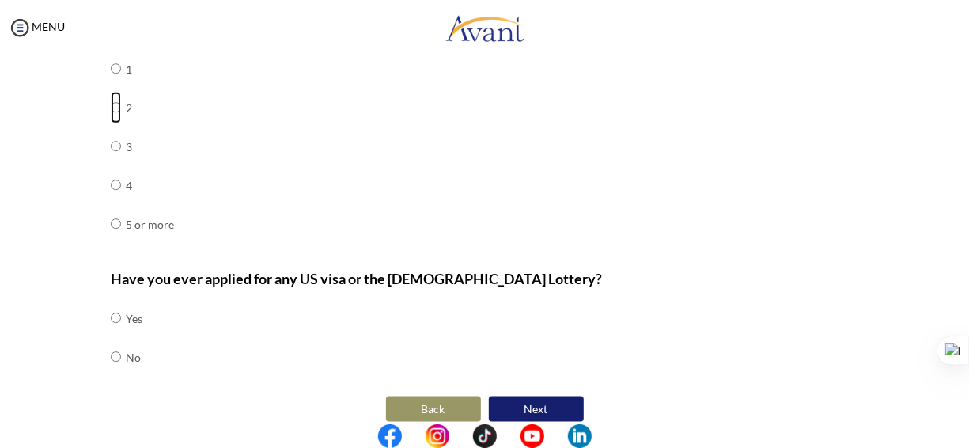
click at [111, 103] on input "radio" at bounding box center [116, 108] width 10 height 32
radio input "true"
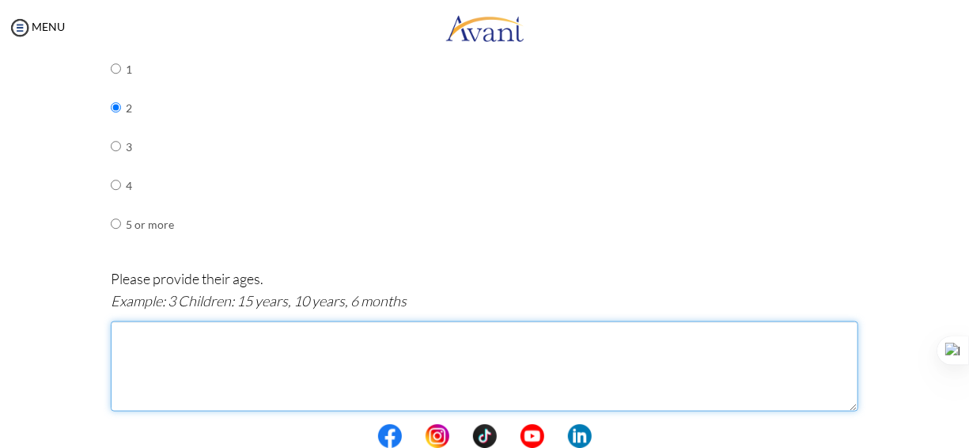
click at [127, 334] on textarea at bounding box center [484, 366] width 747 height 90
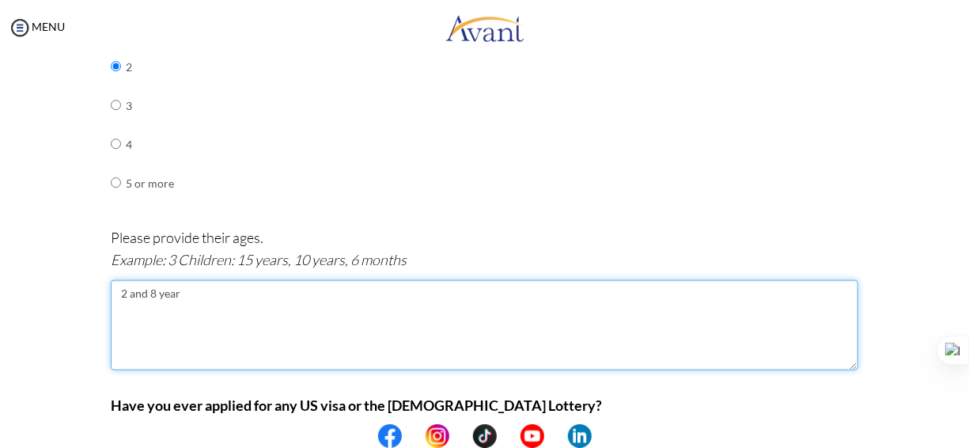
scroll to position [817, 0]
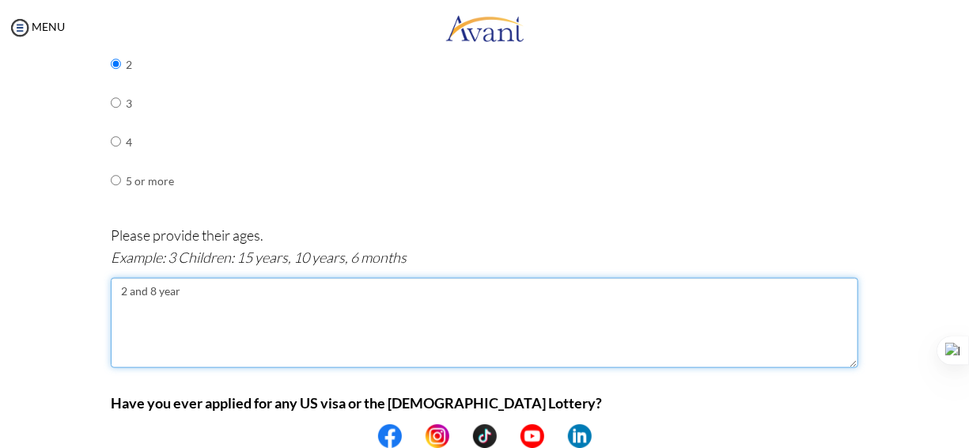
click at [125, 292] on textarea "2 and 8 year" at bounding box center [484, 323] width 747 height 90
click at [210, 293] on textarea "2 year and 8 year" at bounding box center [484, 323] width 747 height 90
click at [148, 289] on textarea "2 year and 8 year" at bounding box center [484, 323] width 747 height 90
click at [210, 287] on textarea "2 years and 8 year" at bounding box center [484, 323] width 747 height 90
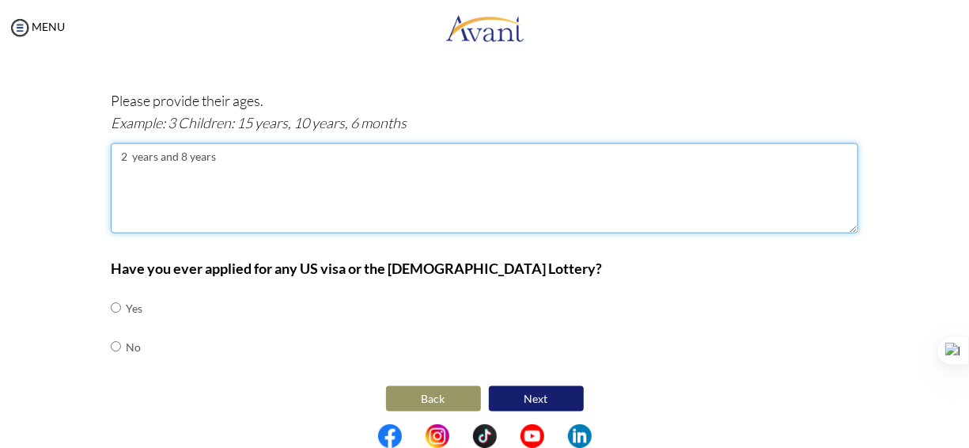
scroll to position [954, 0]
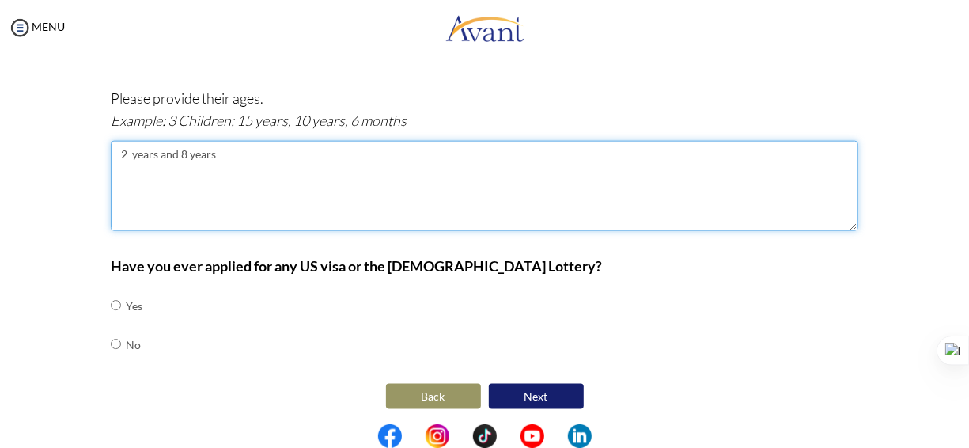
type textarea "2 years and 8 years"
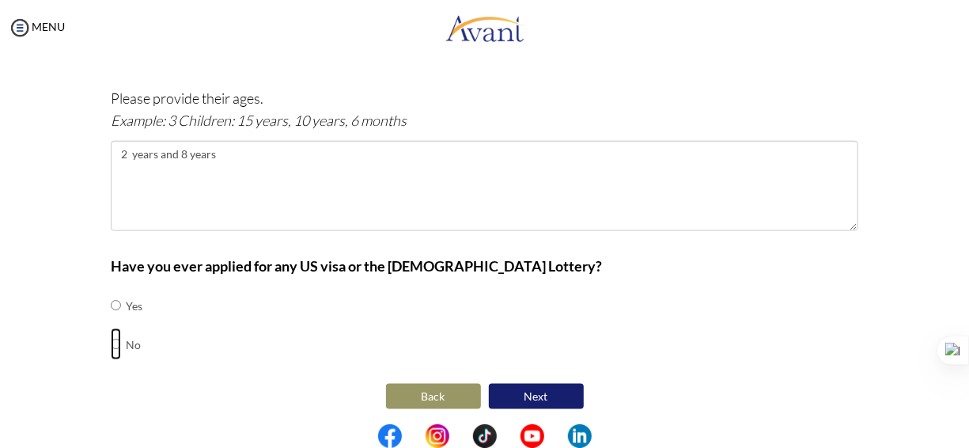
click at [111, 335] on input "radio" at bounding box center [116, 344] width 10 height 32
radio input "true"
click at [545, 391] on button "Next" at bounding box center [536, 396] width 95 height 25
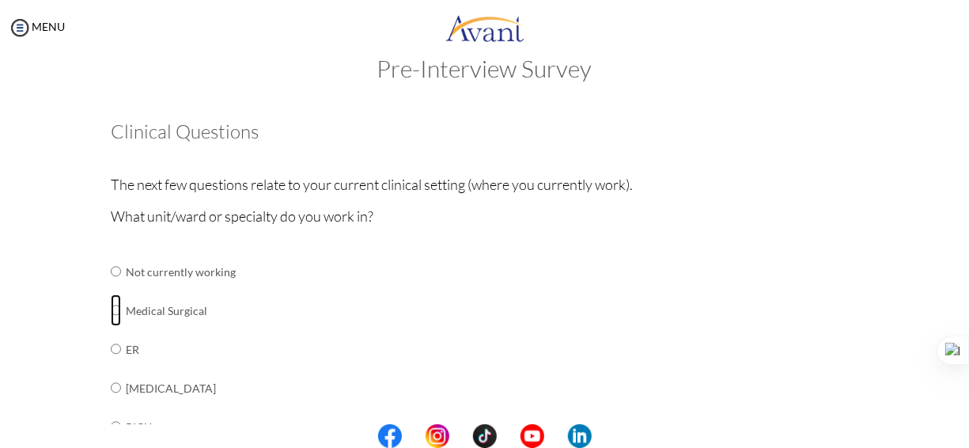
click at [111, 312] on input "radio" at bounding box center [116, 310] width 10 height 32
radio input "true"
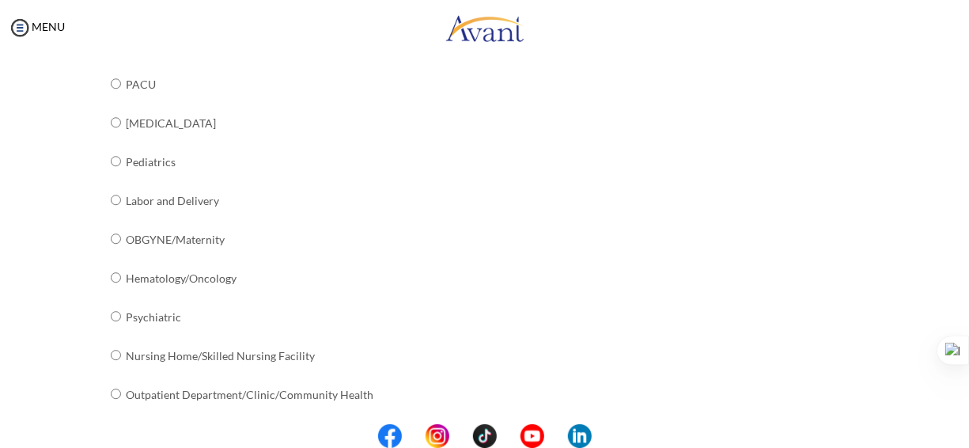
scroll to position [694, 0]
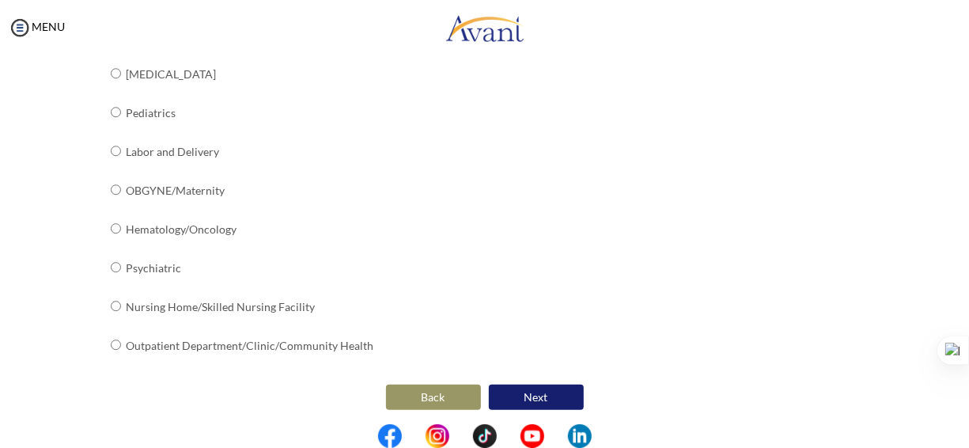
click at [538, 387] on button "Next" at bounding box center [536, 396] width 95 height 25
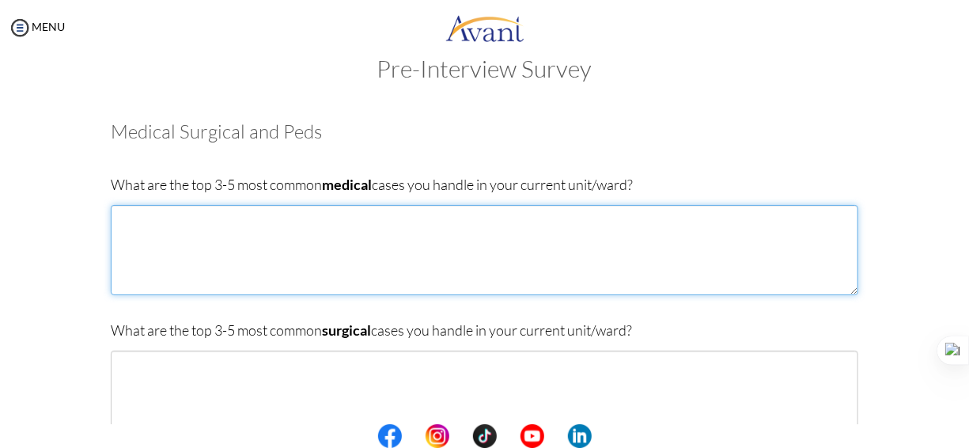
click at [127, 219] on textarea at bounding box center [484, 250] width 747 height 90
type textarea "A"
click at [315, 243] on textarea "[MEDICAL_DATA] small bowel and large [MEDICAL_DATA]" at bounding box center [484, 250] width 747 height 90
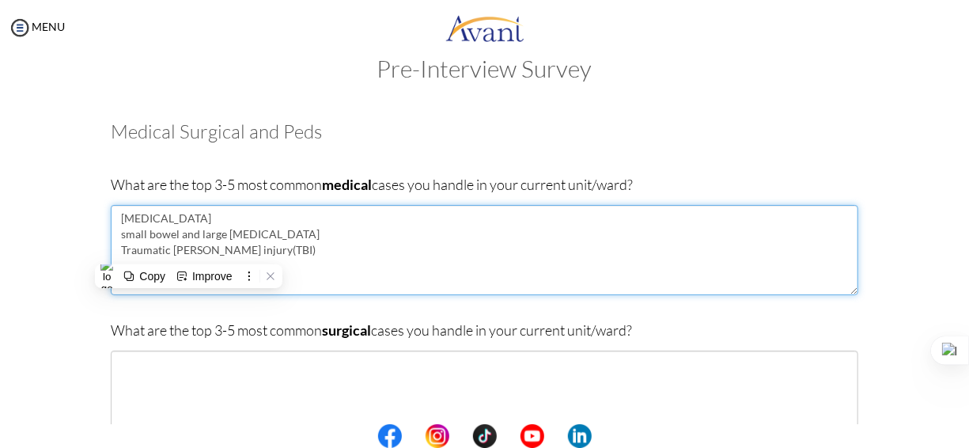
type textarea "[MEDICAL_DATA] small bowel and large [MEDICAL_DATA] [MEDICAL_DATA](TBI)"
click at [252, 253] on textarea "[MEDICAL_DATA] small bowel and large [MEDICAL_DATA] [MEDICAL_DATA](TBI)" at bounding box center [484, 250] width 747 height 90
drag, startPoint x: 248, startPoint y: 251, endPoint x: 115, endPoint y: 220, distance: 137.3
click at [115, 220] on textarea "[MEDICAL_DATA] small bowel and large [MEDICAL_DATA] [MEDICAL_DATA](TBI)" at bounding box center [484, 250] width 747 height 90
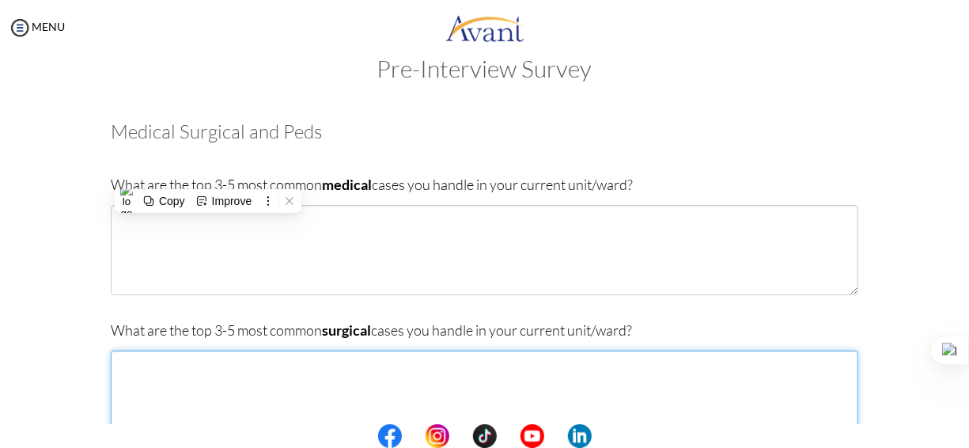
click at [121, 365] on textarea at bounding box center [484, 395] width 747 height 90
paste textarea "[MEDICAL_DATA] small bowel and large [MEDICAL_DATA] [MEDICAL_DATA](TBI)"
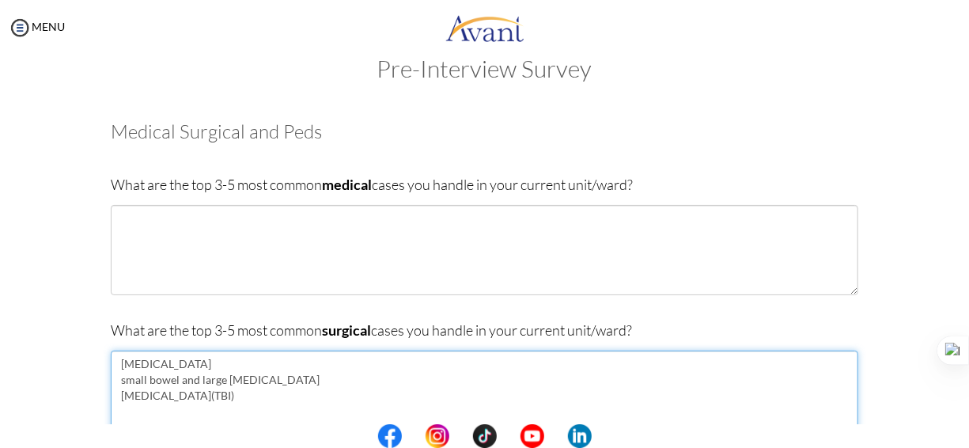
type textarea "[MEDICAL_DATA] small bowel and large [MEDICAL_DATA] [MEDICAL_DATA](TBI)"
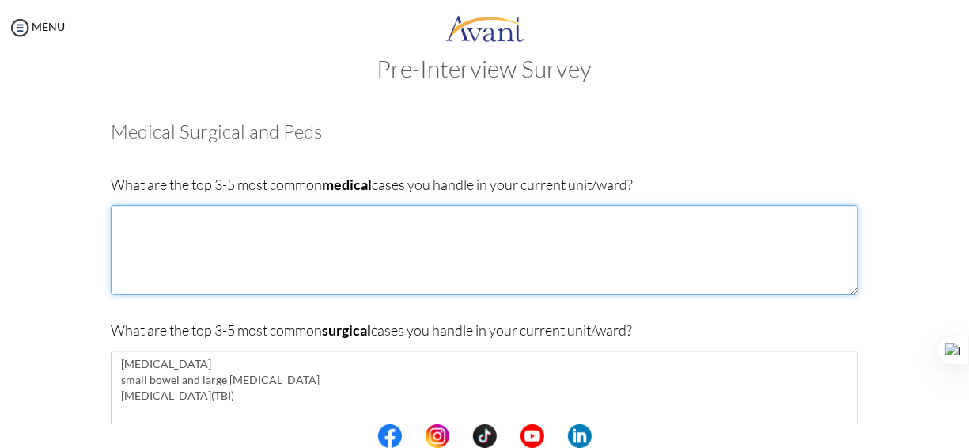
click at [120, 218] on textarea at bounding box center [484, 250] width 747 height 90
drag, startPoint x: 134, startPoint y: 218, endPoint x: 116, endPoint y: 219, distance: 17.4
click at [116, 219] on textarea "[PERSON_NAME]" at bounding box center [484, 250] width 747 height 90
click at [134, 218] on textarea "[PERSON_NAME]" at bounding box center [484, 250] width 747 height 90
drag, startPoint x: 134, startPoint y: 218, endPoint x: 123, endPoint y: 212, distance: 13.4
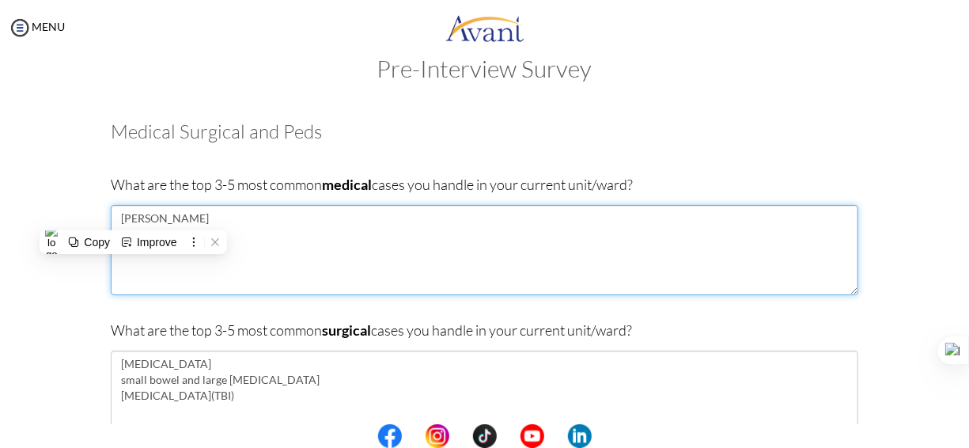
click at [123, 212] on textarea "[PERSON_NAME]" at bounding box center [484, 250] width 747 height 90
click at [121, 215] on textarea "[PERSON_NAME]" at bounding box center [484, 250] width 747 height 90
click at [135, 217] on textarea "[PERSON_NAME]" at bounding box center [484, 250] width 747 height 90
drag, startPoint x: 135, startPoint y: 217, endPoint x: 509, endPoint y: 248, distance: 375.3
click at [509, 248] on textarea "[PERSON_NAME]" at bounding box center [484, 250] width 747 height 90
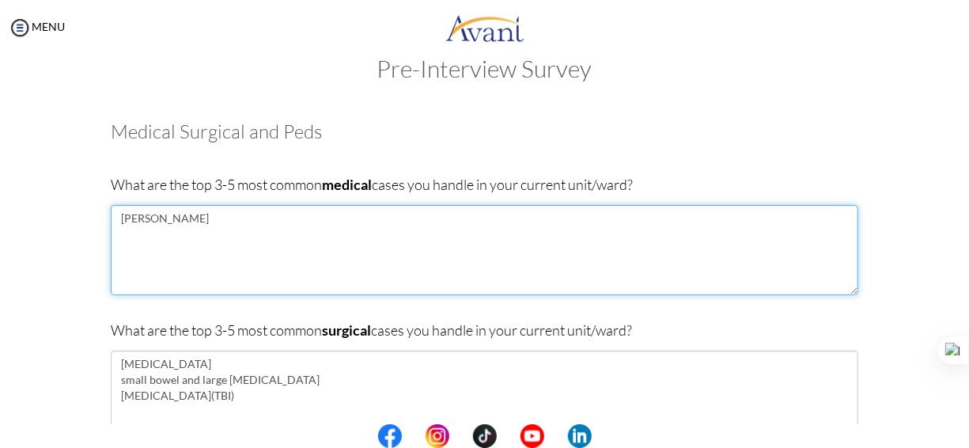
click at [235, 220] on textarea "[PERSON_NAME]" at bounding box center [484, 250] width 747 height 90
click at [145, 225] on textarea "Strocke" at bounding box center [484, 250] width 747 height 90
click at [238, 219] on textarea "Stroke, [MEDICAL_DATA] mellitus" at bounding box center [484, 250] width 747 height 90
click at [257, 220] on textarea "Stroke, [MEDICAL_DATA] mellitus, [MEDICAL_DATA]" at bounding box center [484, 250] width 747 height 90
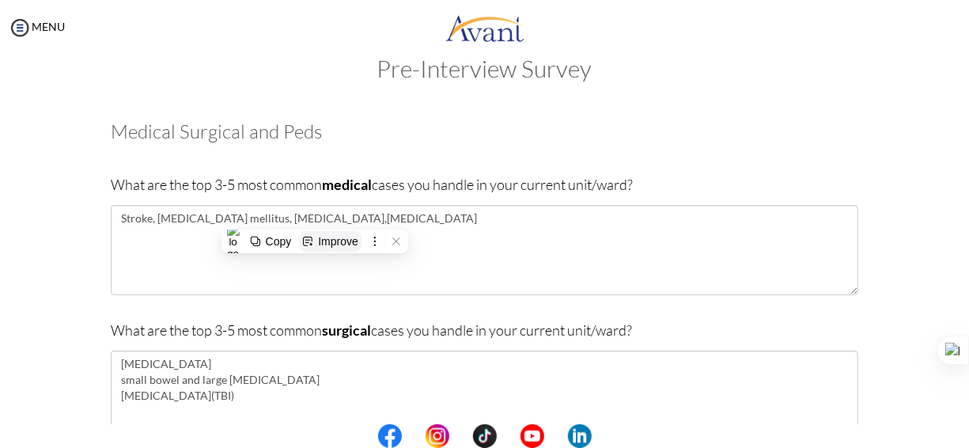
drag, startPoint x: 316, startPoint y: 217, endPoint x: 360, endPoint y: 233, distance: 46.8
click at [360, 233] on button "Improve" at bounding box center [330, 241] width 62 height 21
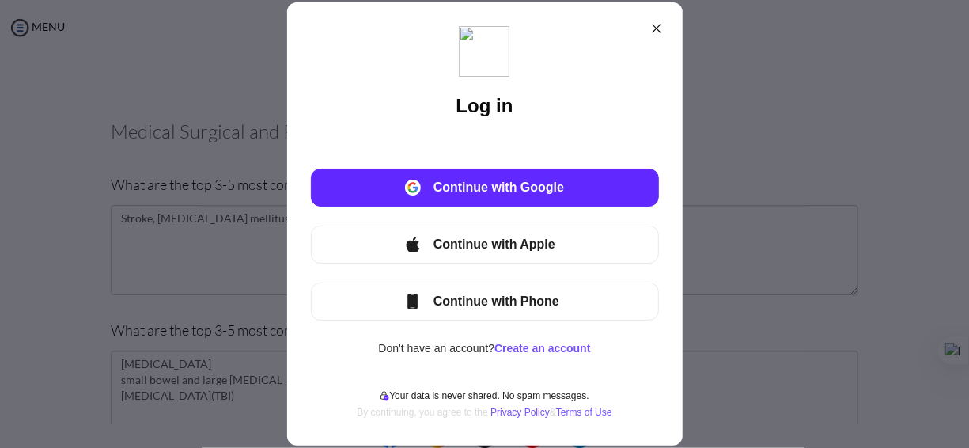
click at [655, 27] on icon at bounding box center [656, 29] width 9 height 9
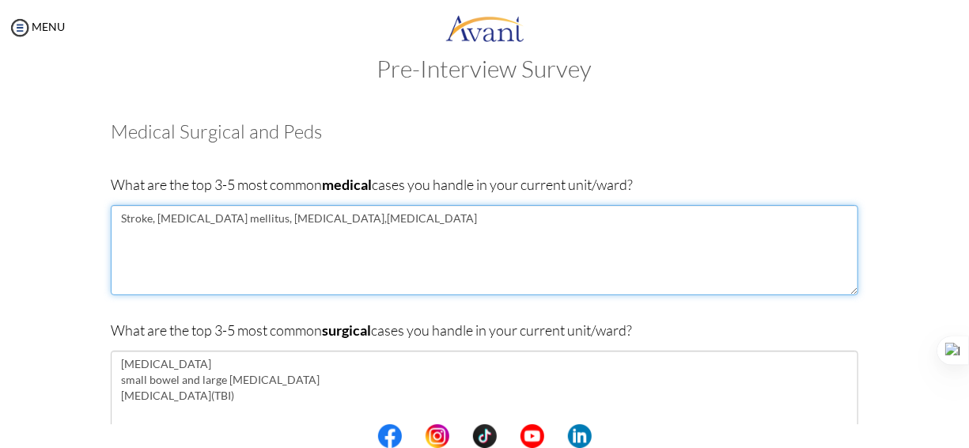
click at [307, 220] on textarea "Stroke, [MEDICAL_DATA] mellitus, [MEDICAL_DATA],[MEDICAL_DATA]" at bounding box center [484, 250] width 747 height 90
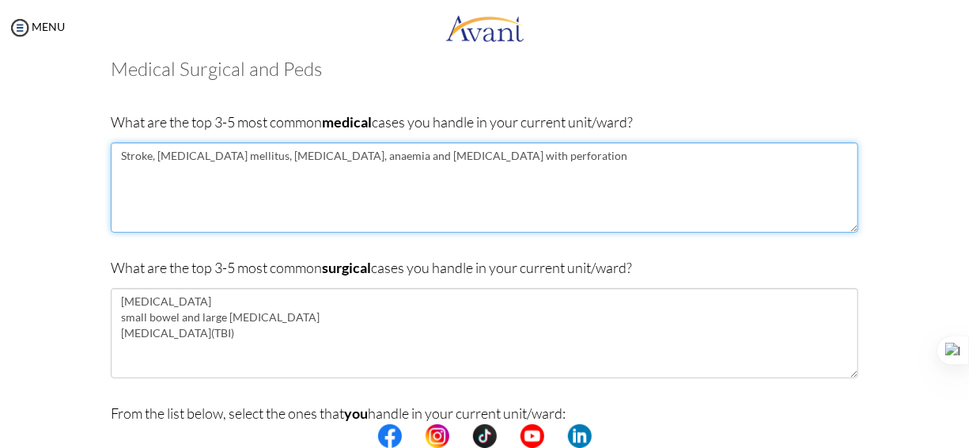
scroll to position [111, 0]
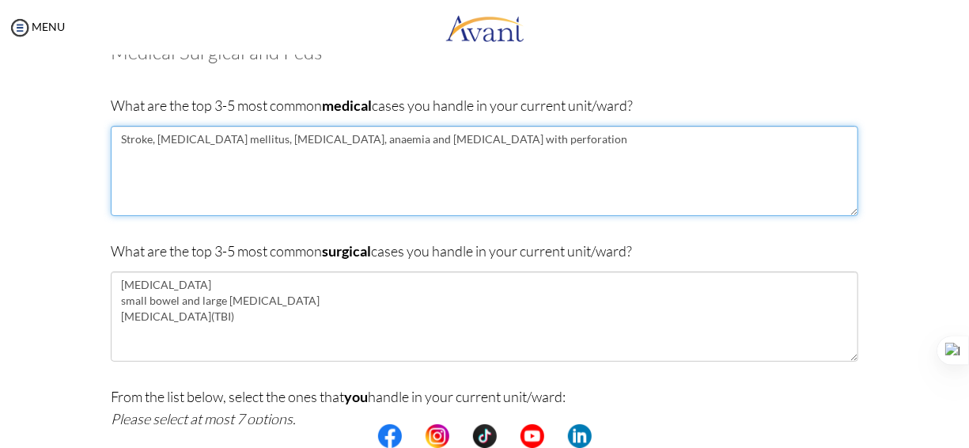
type textarea "Stroke, [MEDICAL_DATA] mellitus, [MEDICAL_DATA], anaemia and [MEDICAL_DATA] wit…"
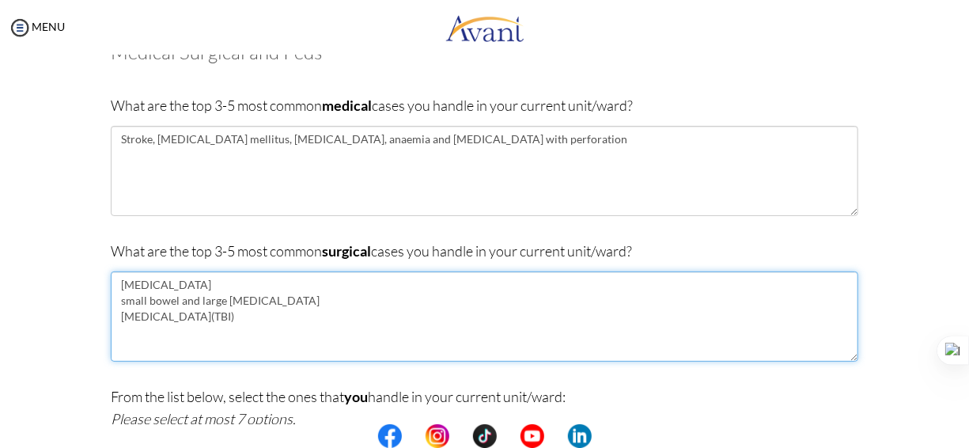
click at [278, 319] on textarea "[MEDICAL_DATA] small bowel and large [MEDICAL_DATA] [MEDICAL_DATA](TBI)" at bounding box center [484, 316] width 747 height 90
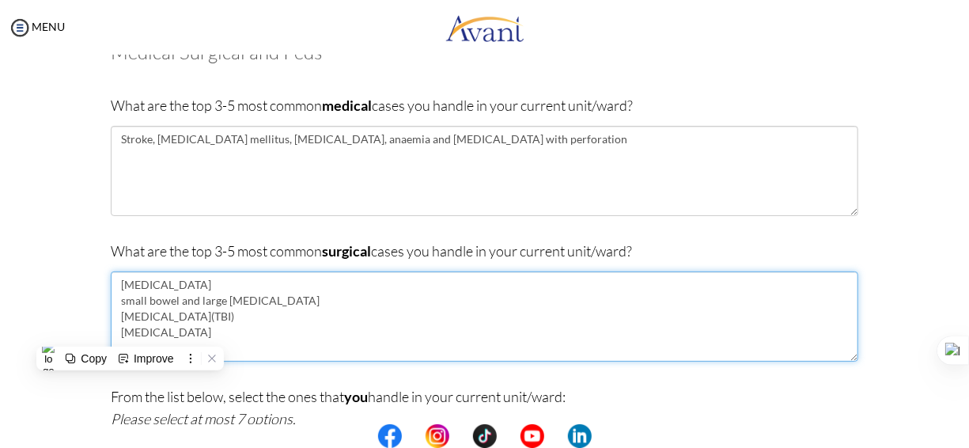
drag, startPoint x: 131, startPoint y: 334, endPoint x: 112, endPoint y: 329, distance: 20.3
click at [112, 329] on textarea "[MEDICAL_DATA] small bowel and large [MEDICAL_DATA] [MEDICAL_DATA](TBI) [MEDICA…" at bounding box center [484, 316] width 747 height 90
click at [155, 331] on textarea "[MEDICAL_DATA] small bowel and large [MEDICAL_DATA] [MEDICAL_DATA](TBI) [MEDICA…" at bounding box center [484, 316] width 747 height 90
click at [117, 331] on textarea "[MEDICAL_DATA] small bowel and large [MEDICAL_DATA] [MEDICAL_DATA](TBI) [MEDICA…" at bounding box center [484, 316] width 747 height 90
click at [189, 337] on textarea "[MEDICAL_DATA] small bowel and large [MEDICAL_DATA] [MEDICAL_DATA](TBI) Toxic G…" at bounding box center [484, 316] width 747 height 90
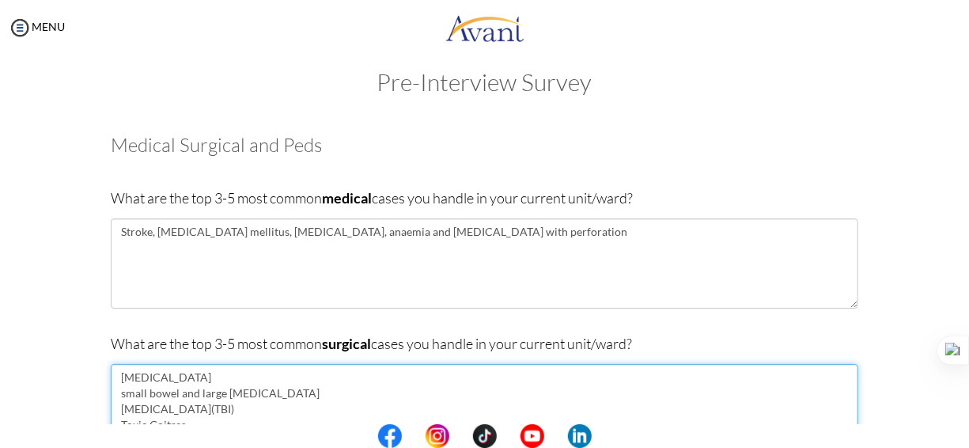
scroll to position [0, 0]
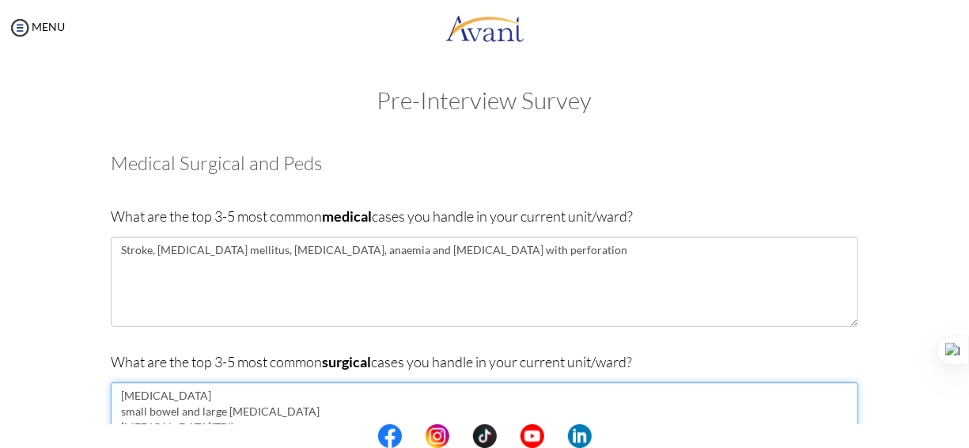
type textarea "[MEDICAL_DATA] small bowel and large [MEDICAL_DATA] [MEDICAL_DATA](TBI) Toxic G…"
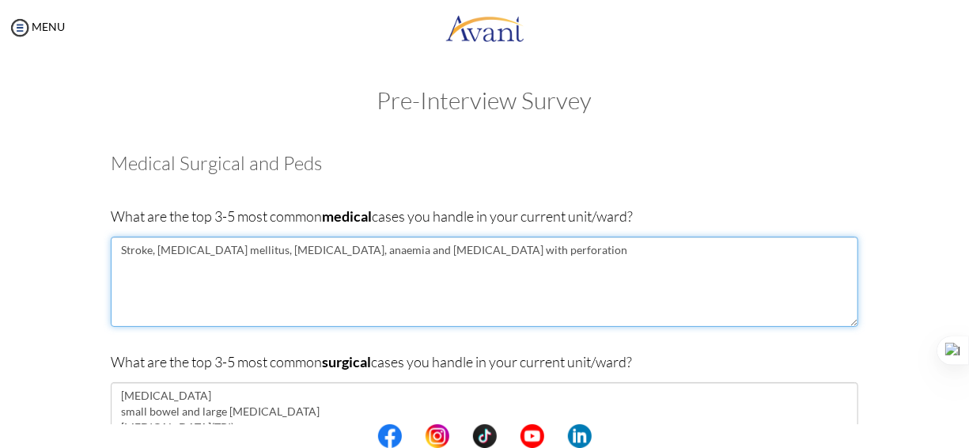
drag, startPoint x: 549, startPoint y: 255, endPoint x: 113, endPoint y: 269, distance: 436.0
click at [113, 269] on textarea "Stroke, [MEDICAL_DATA] mellitus, [MEDICAL_DATA], anaemia and [MEDICAL_DATA] wit…" at bounding box center [484, 281] width 747 height 90
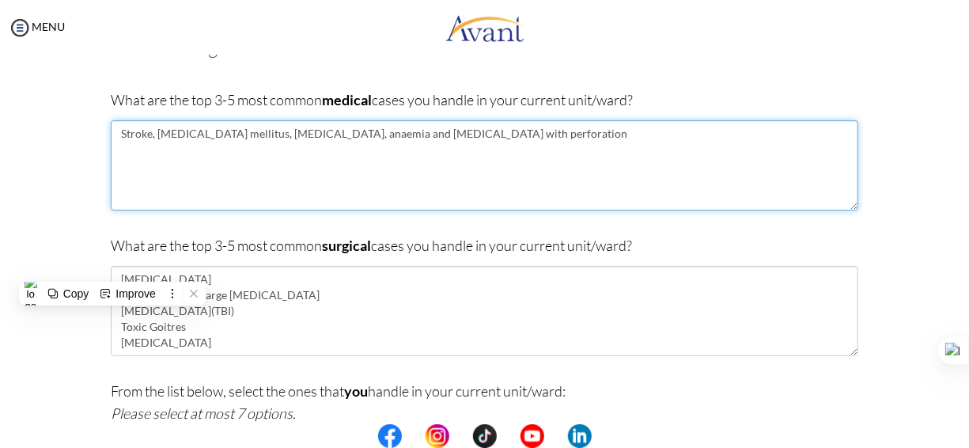
scroll to position [120, 0]
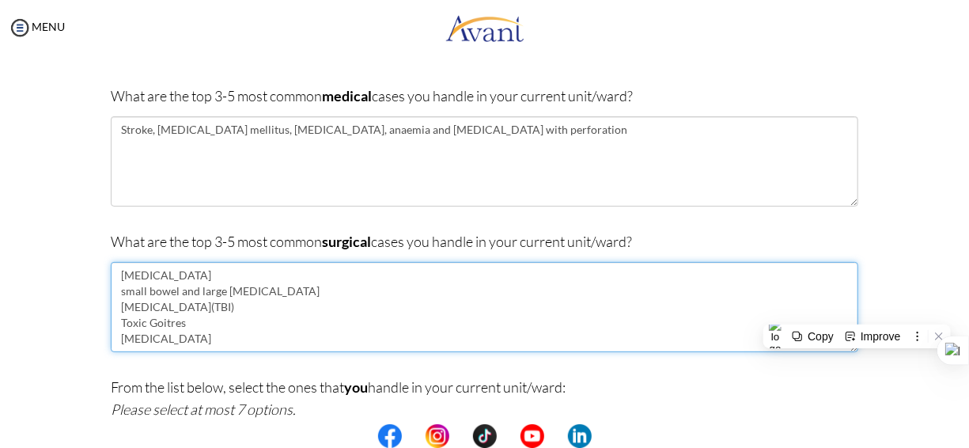
drag, startPoint x: 262, startPoint y: 338, endPoint x: 112, endPoint y: 277, distance: 162.4
click at [112, 277] on textarea "[MEDICAL_DATA] small bowel and large [MEDICAL_DATA] [MEDICAL_DATA](TBI) Toxic G…" at bounding box center [484, 307] width 747 height 90
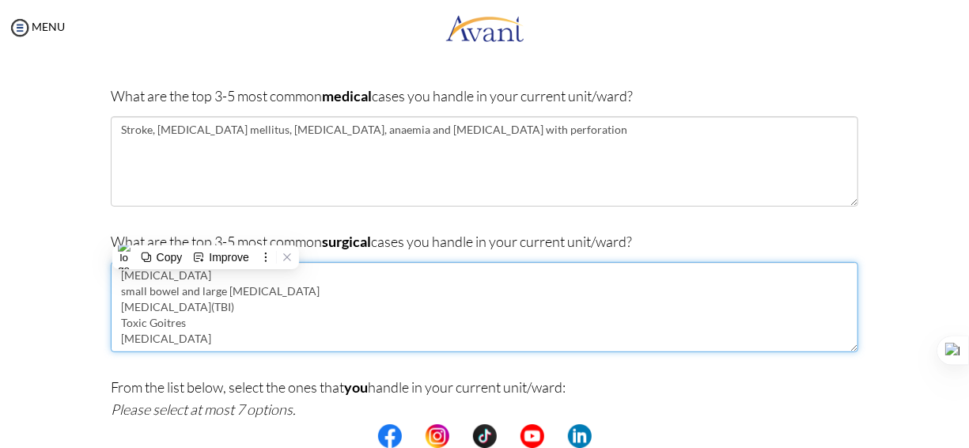
click at [372, 298] on textarea "[MEDICAL_DATA] small bowel and large [MEDICAL_DATA] [MEDICAL_DATA](TBI) Toxic G…" at bounding box center [484, 307] width 747 height 90
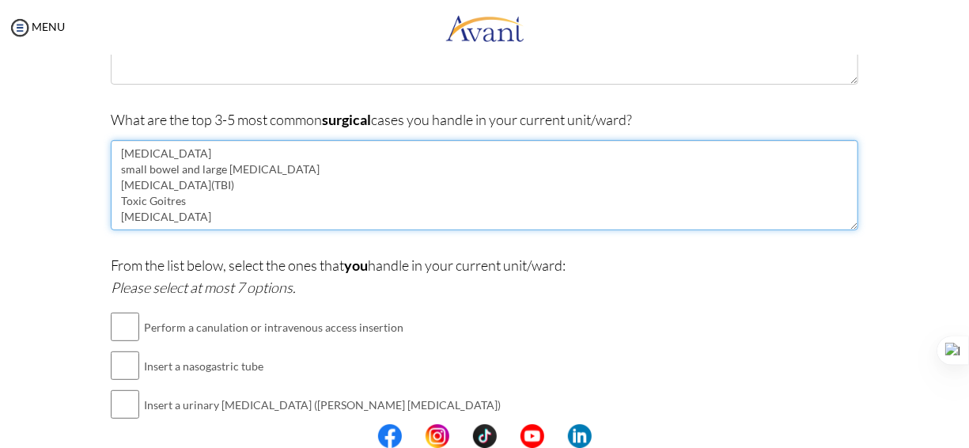
scroll to position [252, 0]
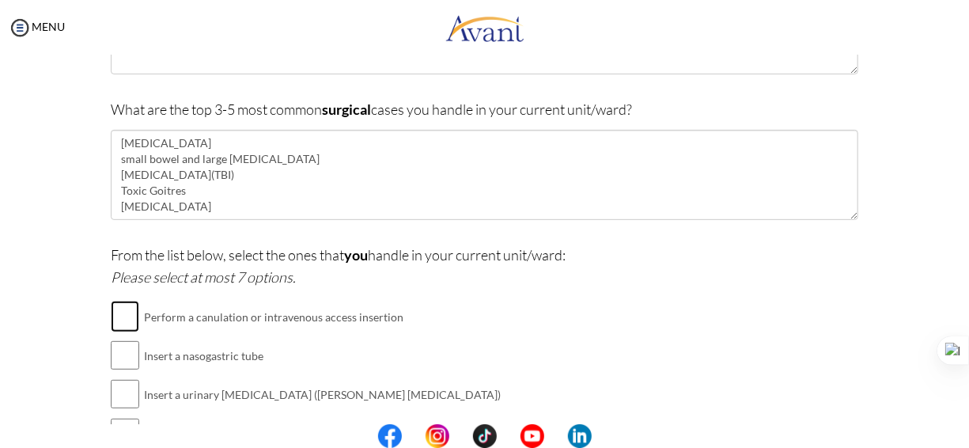
click at [125, 316] on input "checkbox" at bounding box center [125, 317] width 28 height 32
checkbox input "true"
click at [119, 351] on input "checkbox" at bounding box center [125, 355] width 28 height 32
checkbox input "true"
click at [124, 393] on input "checkbox" at bounding box center [125, 394] width 28 height 32
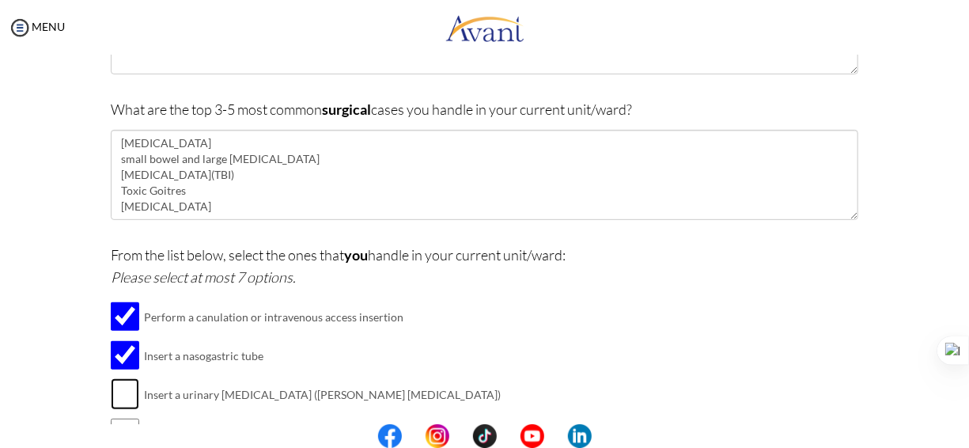
checkbox input "true"
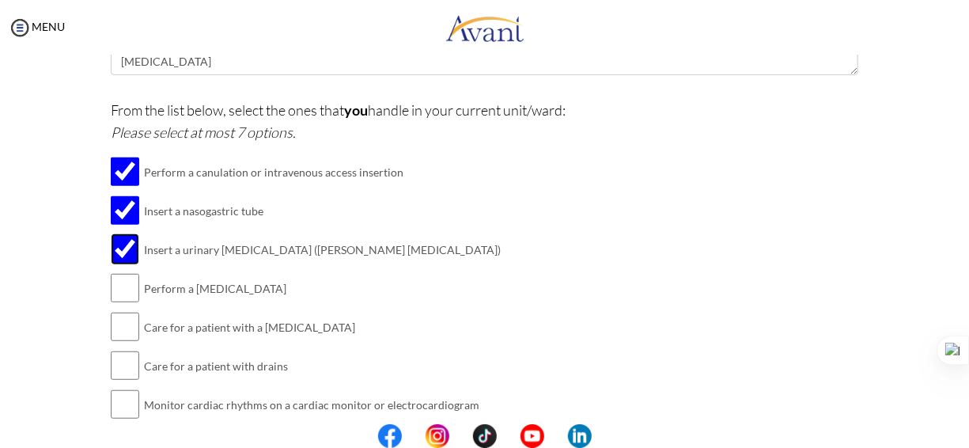
scroll to position [399, 0]
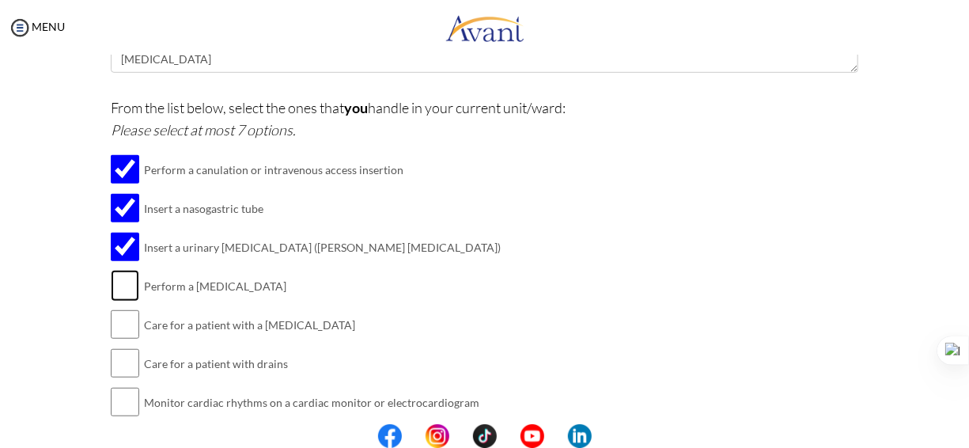
click at [124, 283] on input "checkbox" at bounding box center [125, 286] width 28 height 32
checkbox input "true"
click at [123, 315] on input "checkbox" at bounding box center [125, 324] width 28 height 32
checkbox input "true"
click at [125, 362] on input "checkbox" at bounding box center [125, 363] width 28 height 32
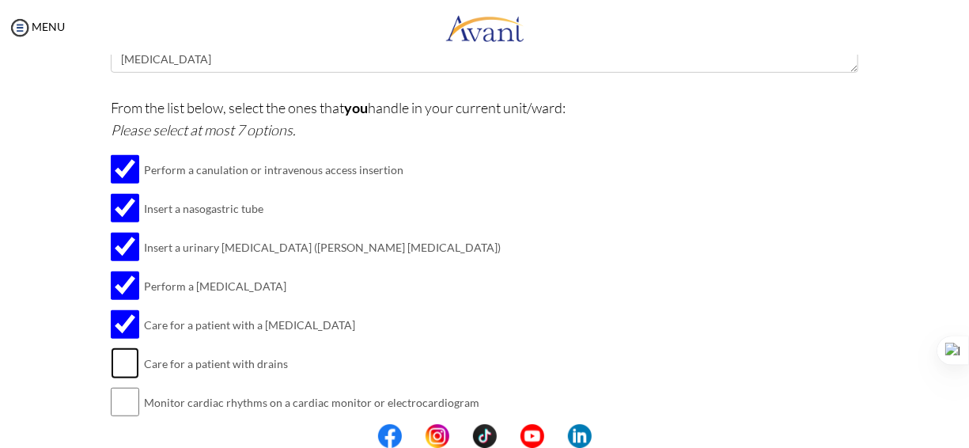
checkbox input "true"
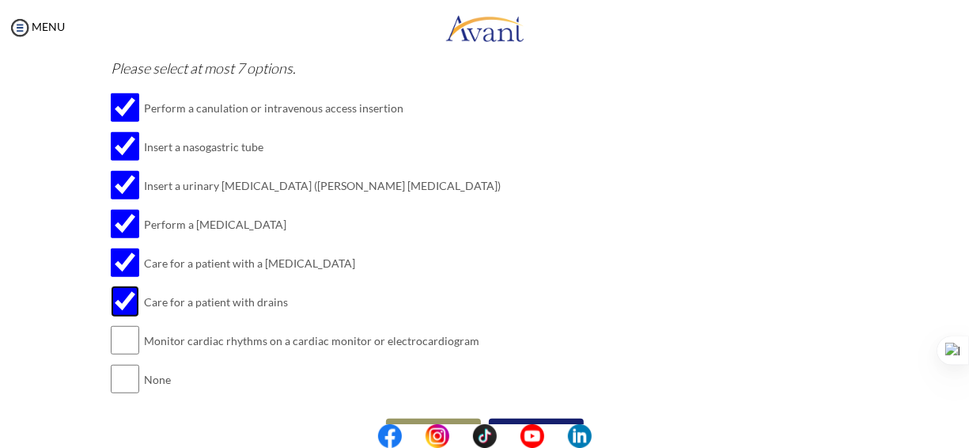
scroll to position [497, 0]
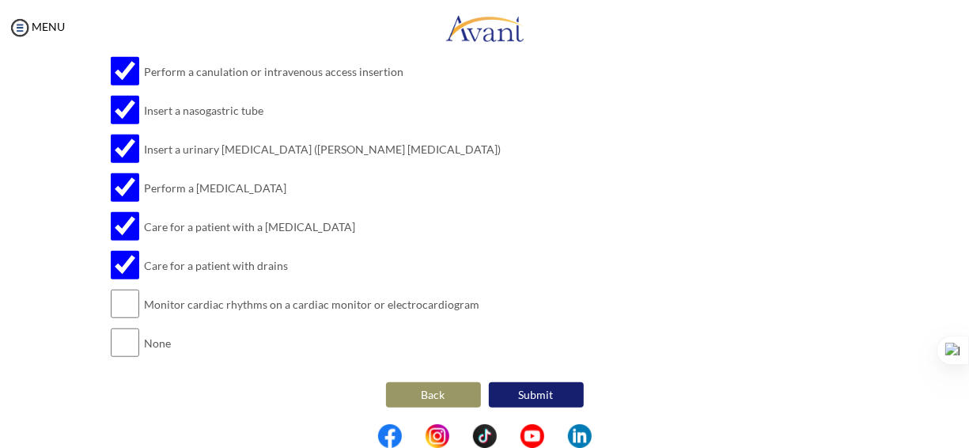
click at [533, 387] on button "Submit" at bounding box center [536, 394] width 95 height 25
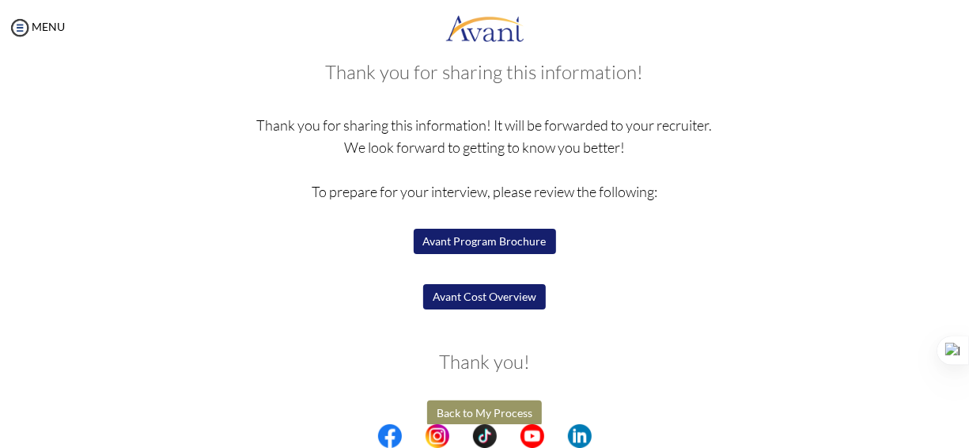
scroll to position [104, 0]
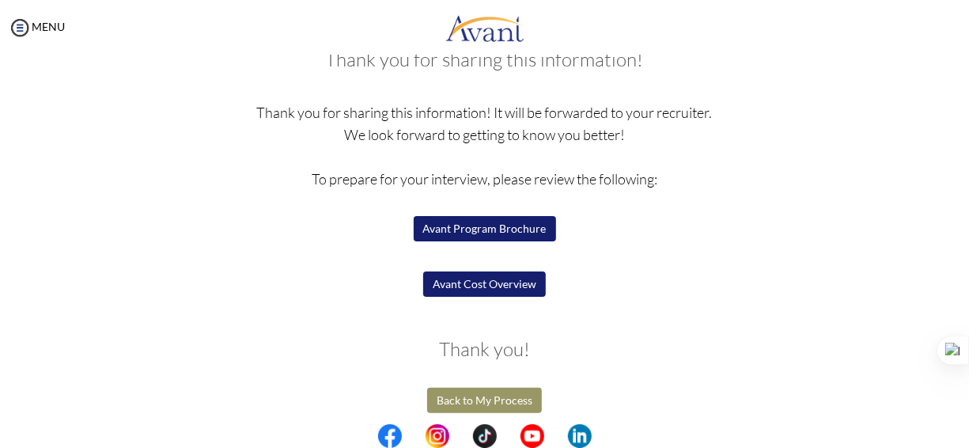
click at [477, 230] on button "Avant Program Brochure" at bounding box center [485, 228] width 142 height 25
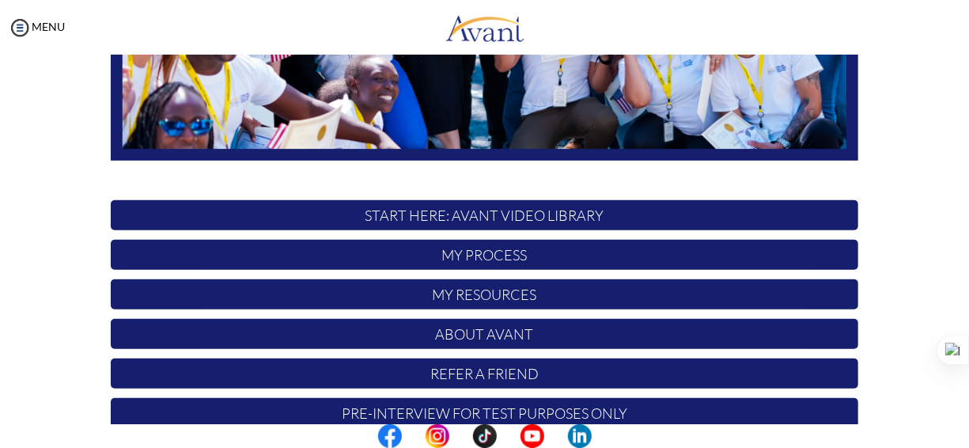
scroll to position [426, 0]
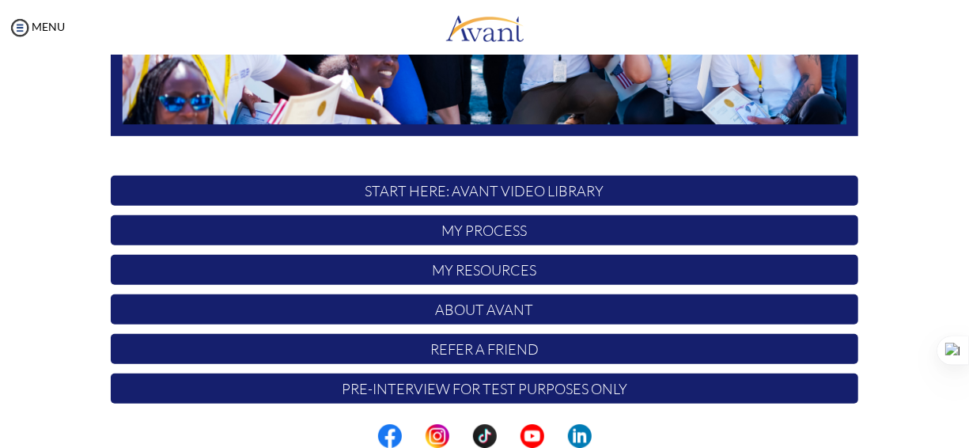
click at [499, 234] on p "My Process" at bounding box center [484, 230] width 747 height 30
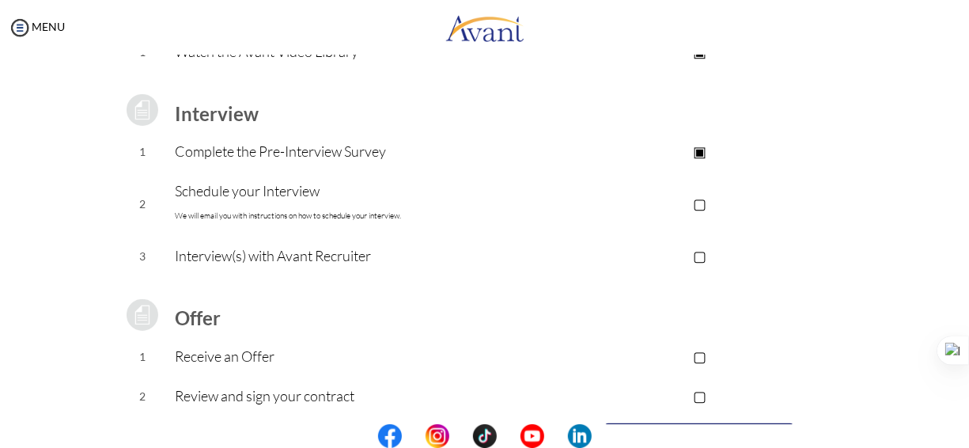
scroll to position [200, 0]
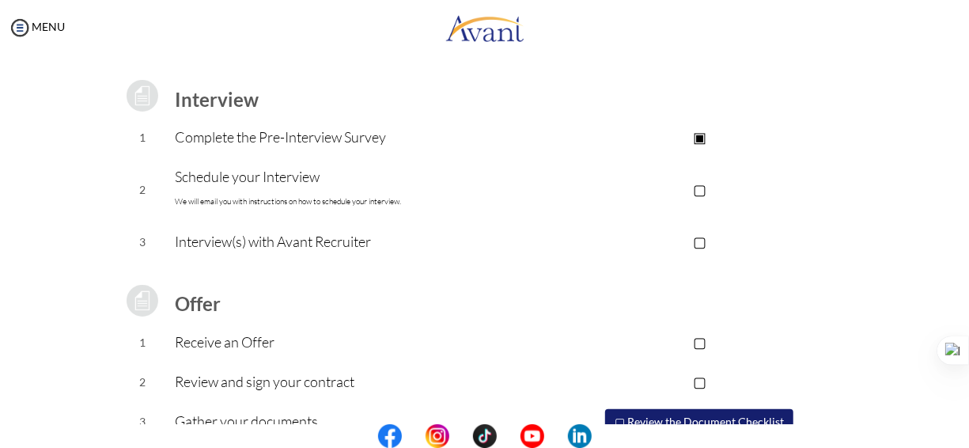
click at [701, 188] on p "▢" at bounding box center [699, 189] width 317 height 22
